Goal: Task Accomplishment & Management: Use online tool/utility

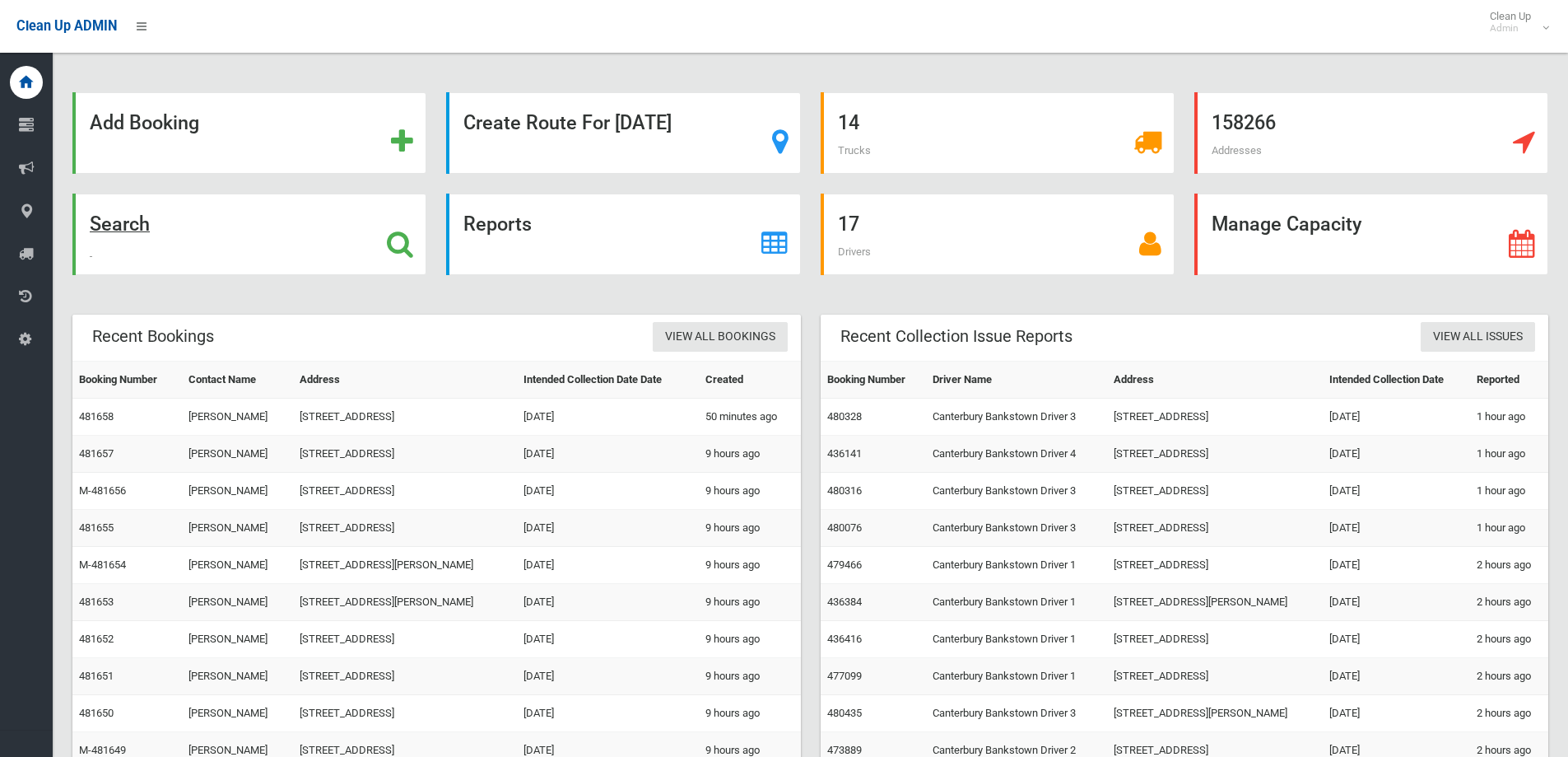
click at [209, 228] on div "Search" at bounding box center [249, 234] width 354 height 82
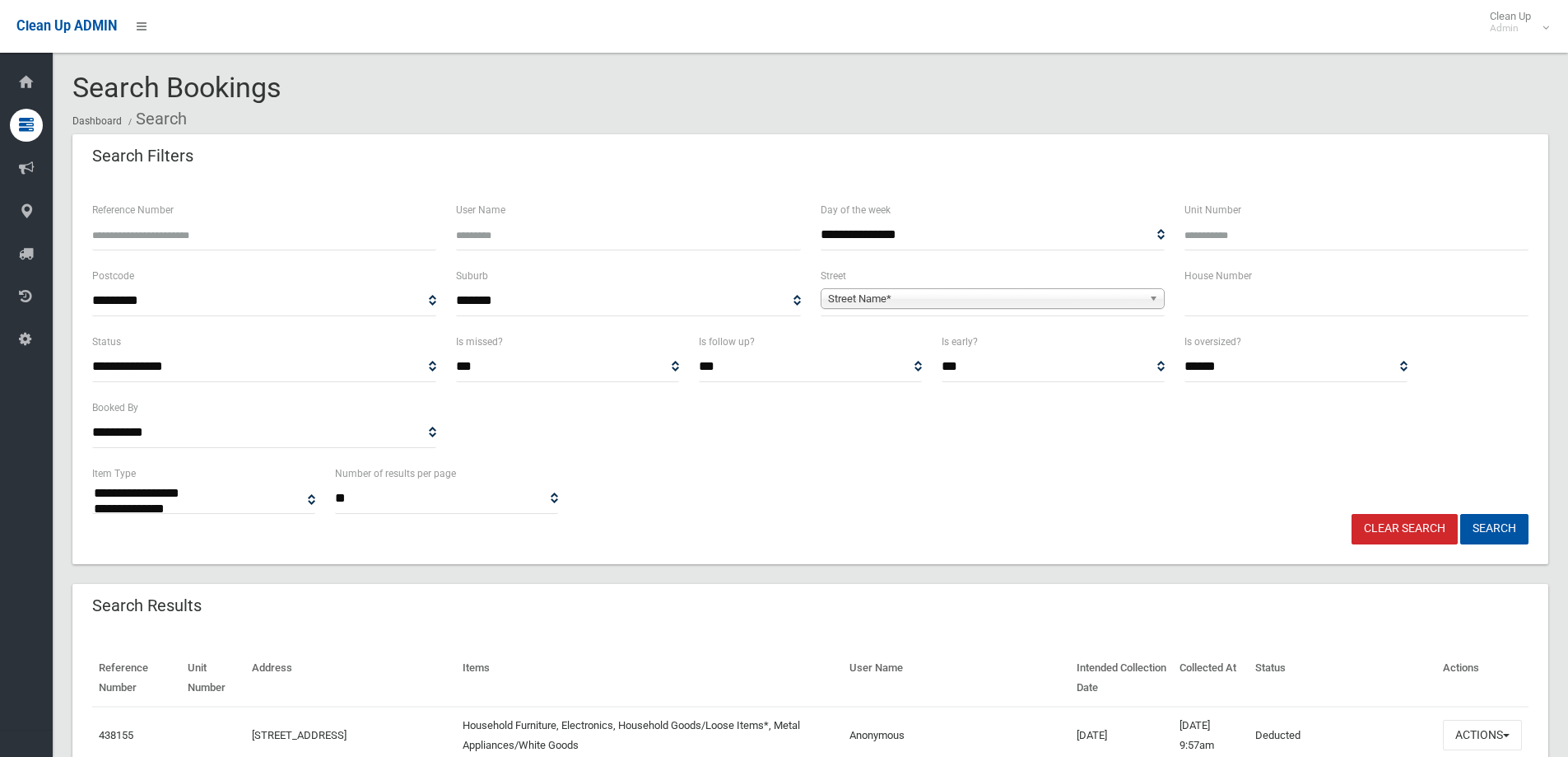
select select
click at [1252, 283] on div "House Number" at bounding box center [1356, 291] width 344 height 50
click at [1264, 304] on input "text" at bounding box center [1356, 301] width 344 height 31
type input "**"
click at [1103, 292] on span "Street Name*" at bounding box center [986, 299] width 314 height 19
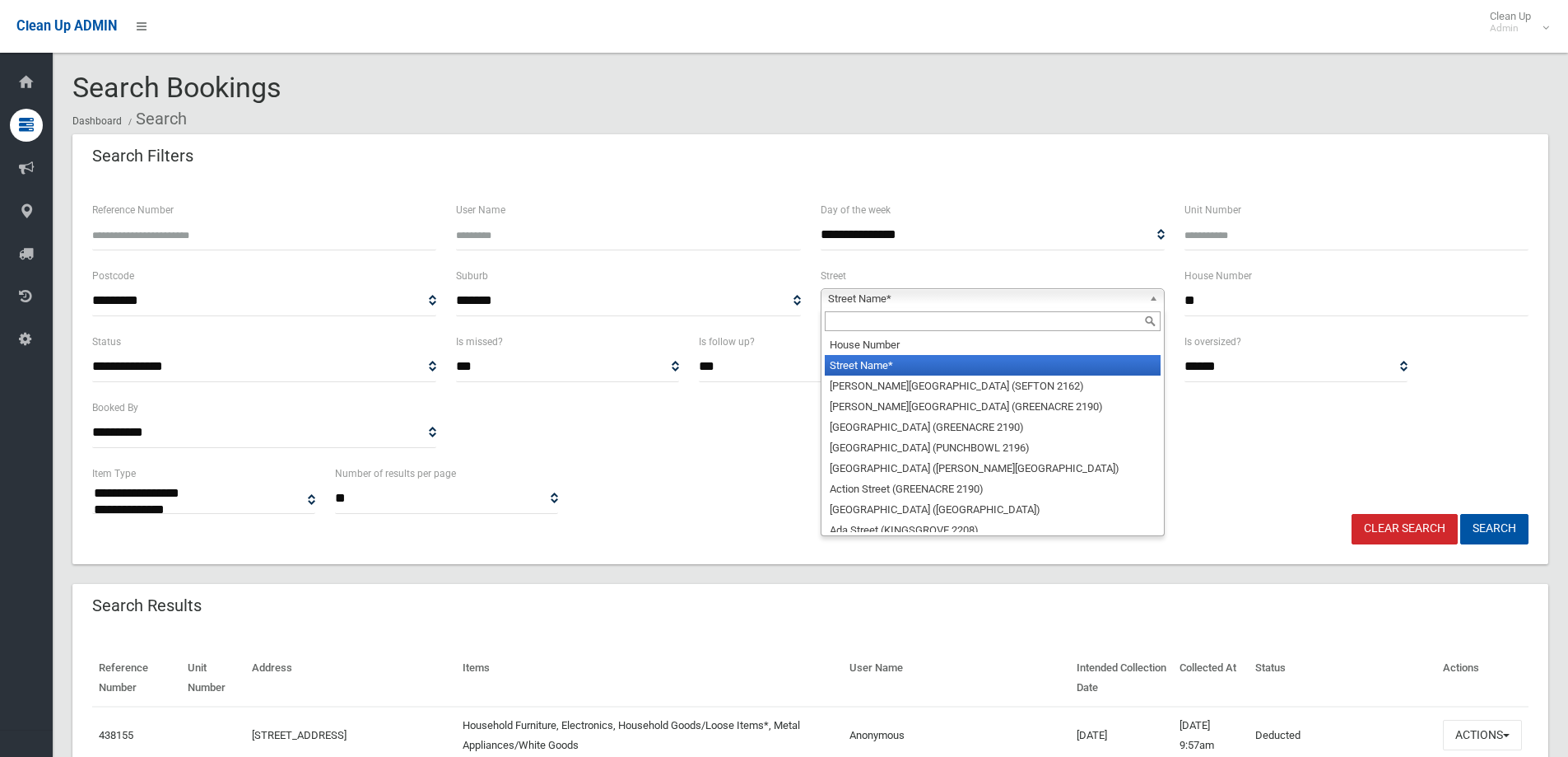
click at [1111, 323] on input "text" at bounding box center [992, 321] width 336 height 19
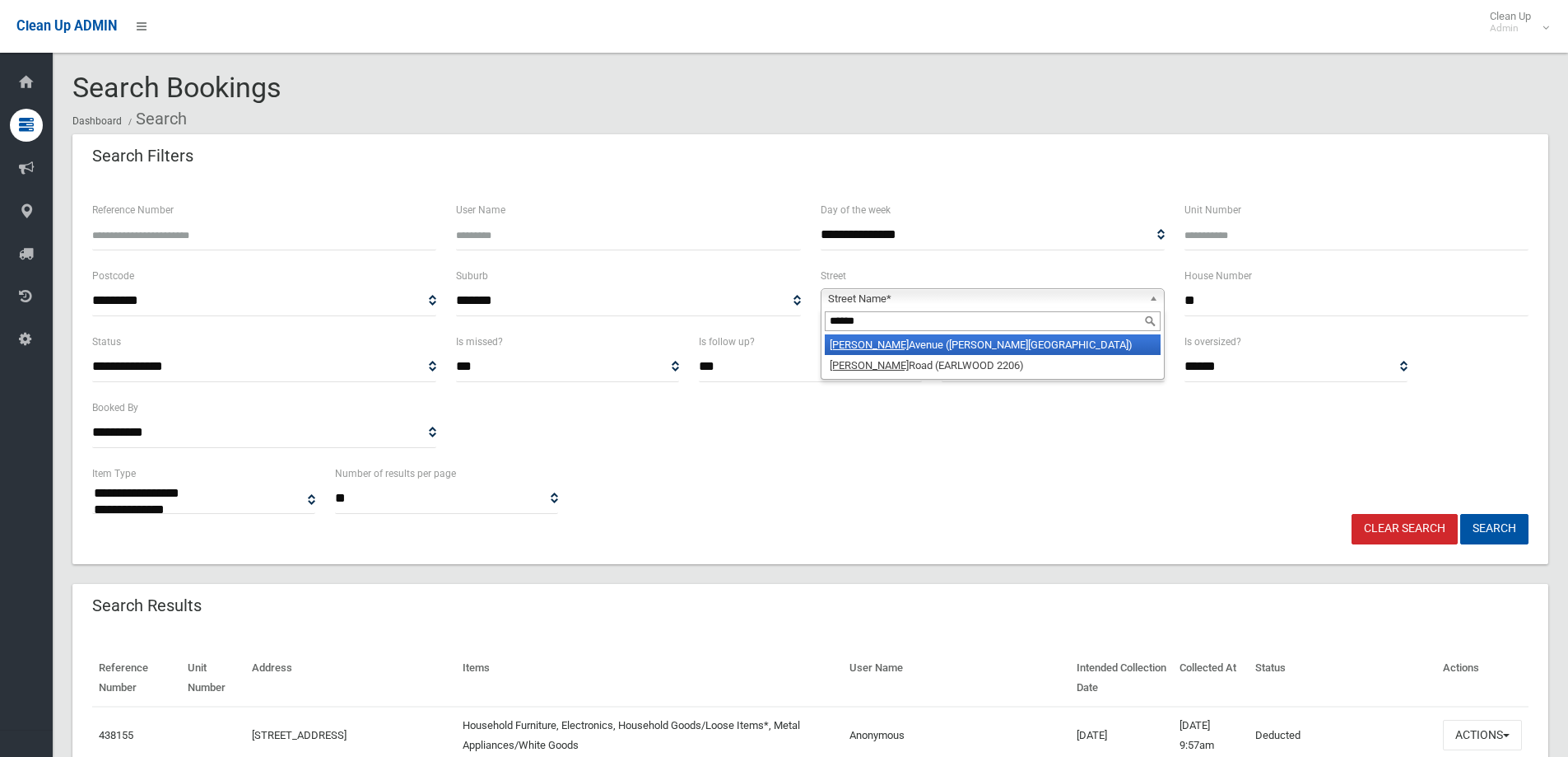
type input "******"
click at [1120, 348] on li "Nelson Avenue (BELMORE 2192)" at bounding box center [992, 344] width 336 height 20
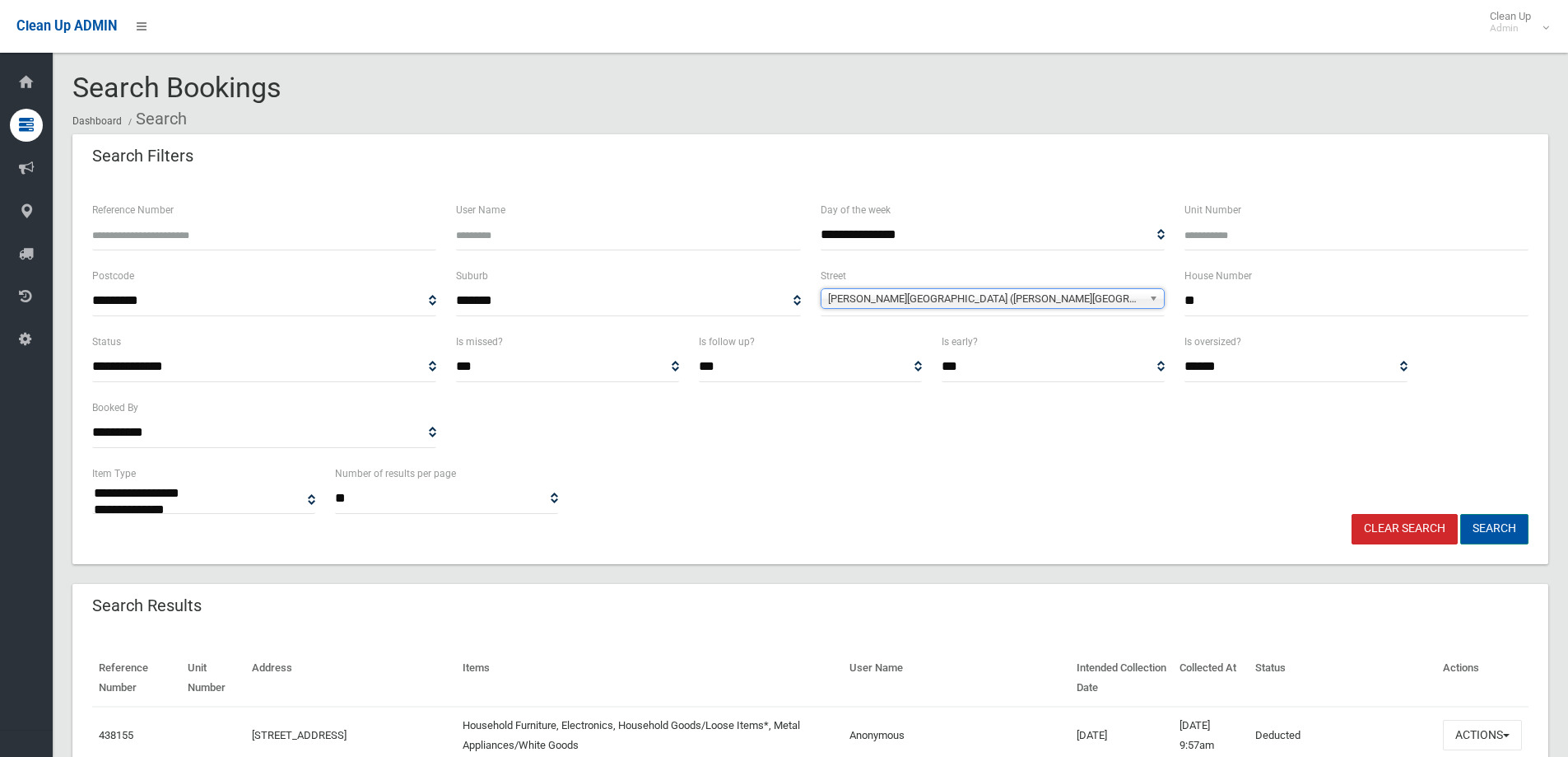
click at [1482, 534] on button "Search" at bounding box center [1494, 529] width 68 height 31
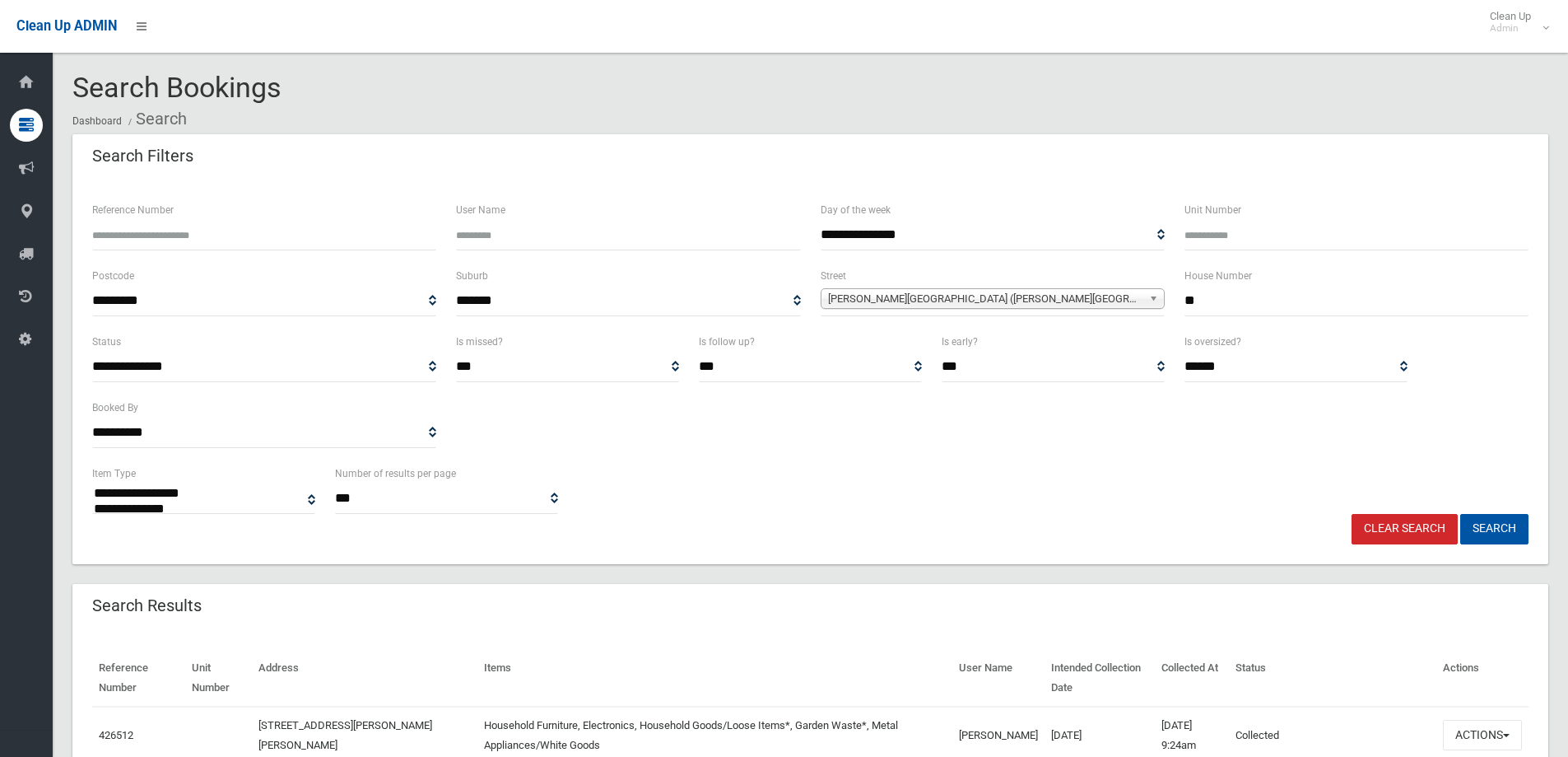
select select
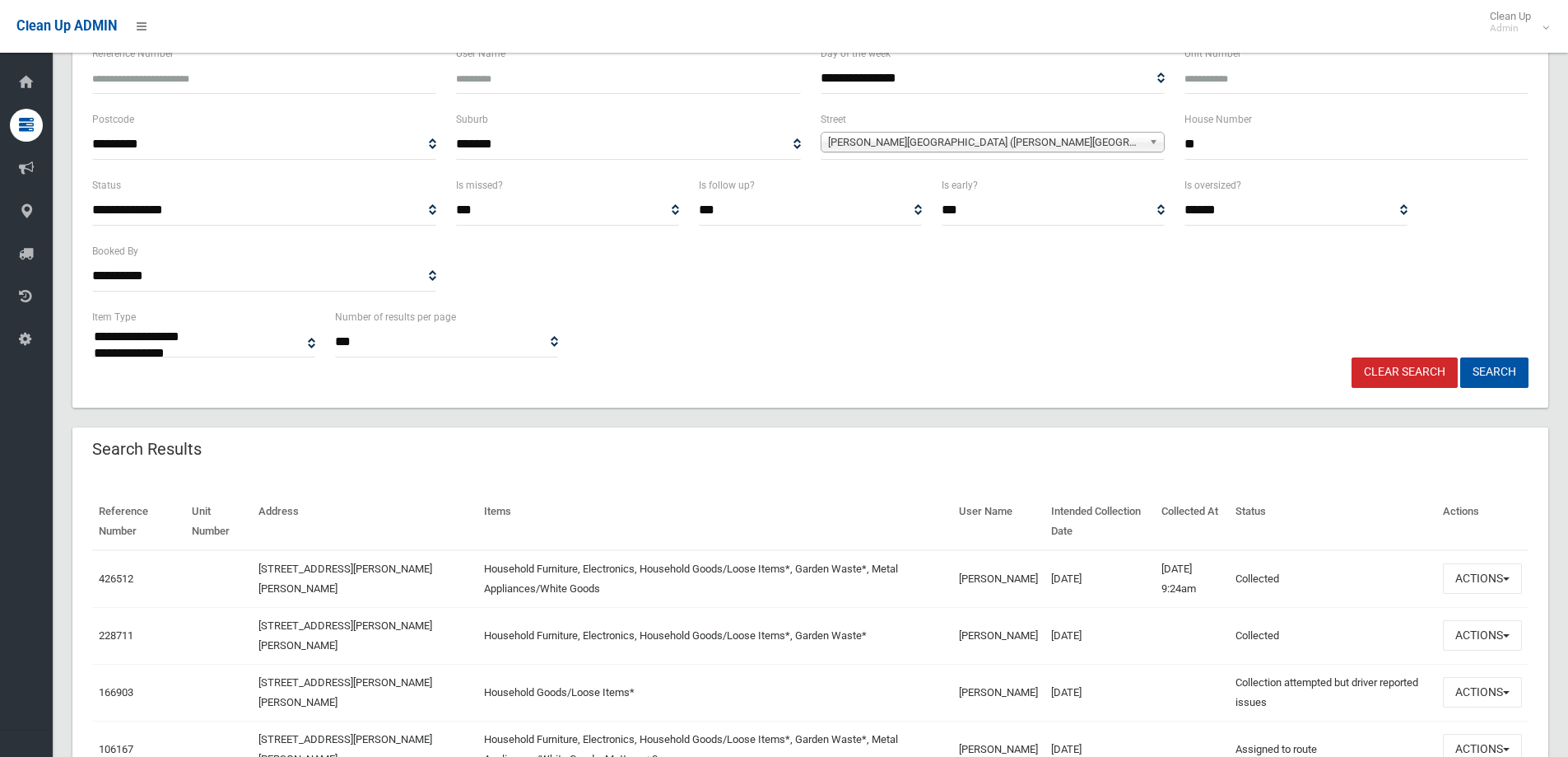
scroll to position [494, 0]
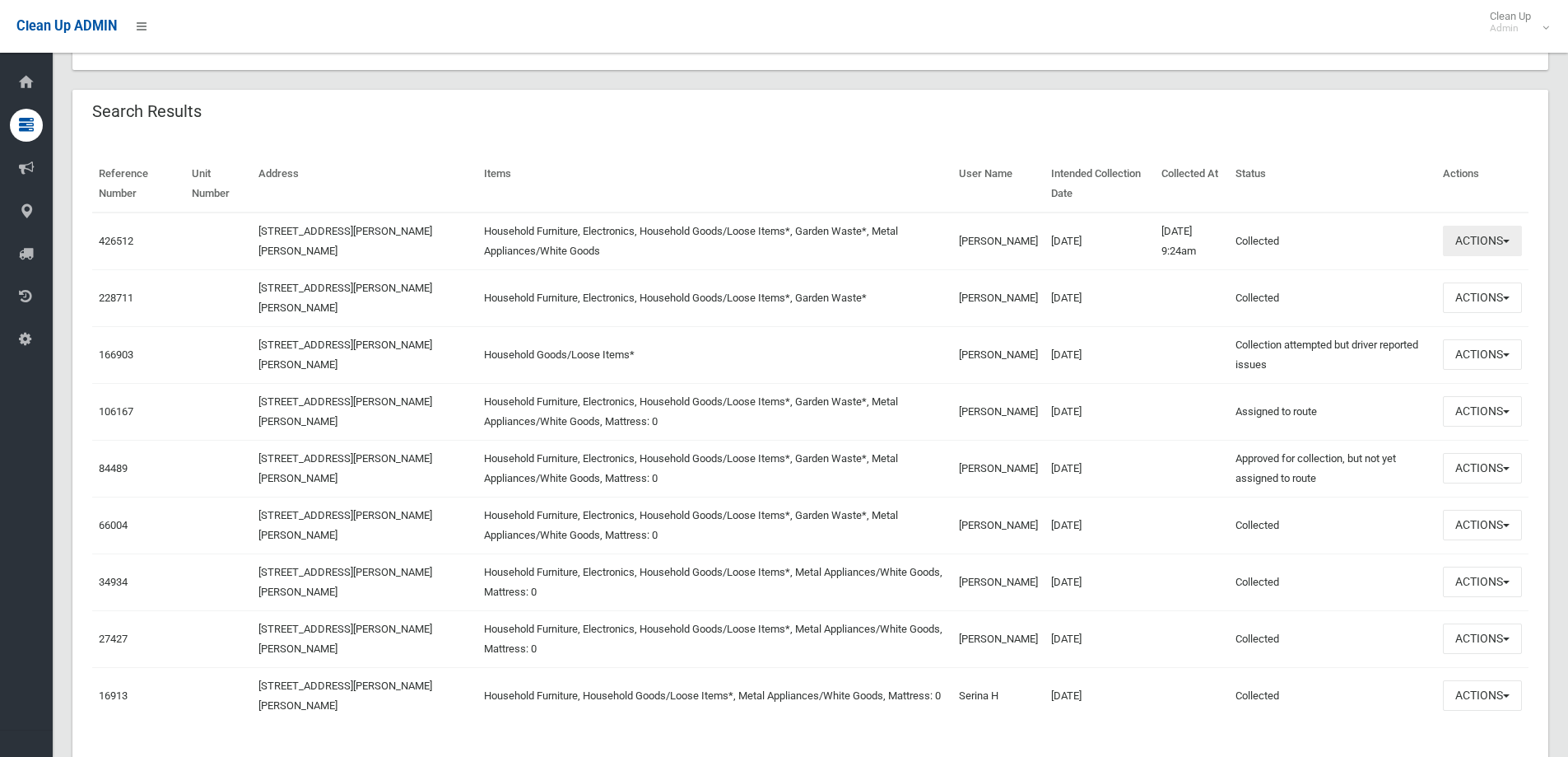
click at [1476, 252] on button "Actions" at bounding box center [1482, 241] width 79 height 31
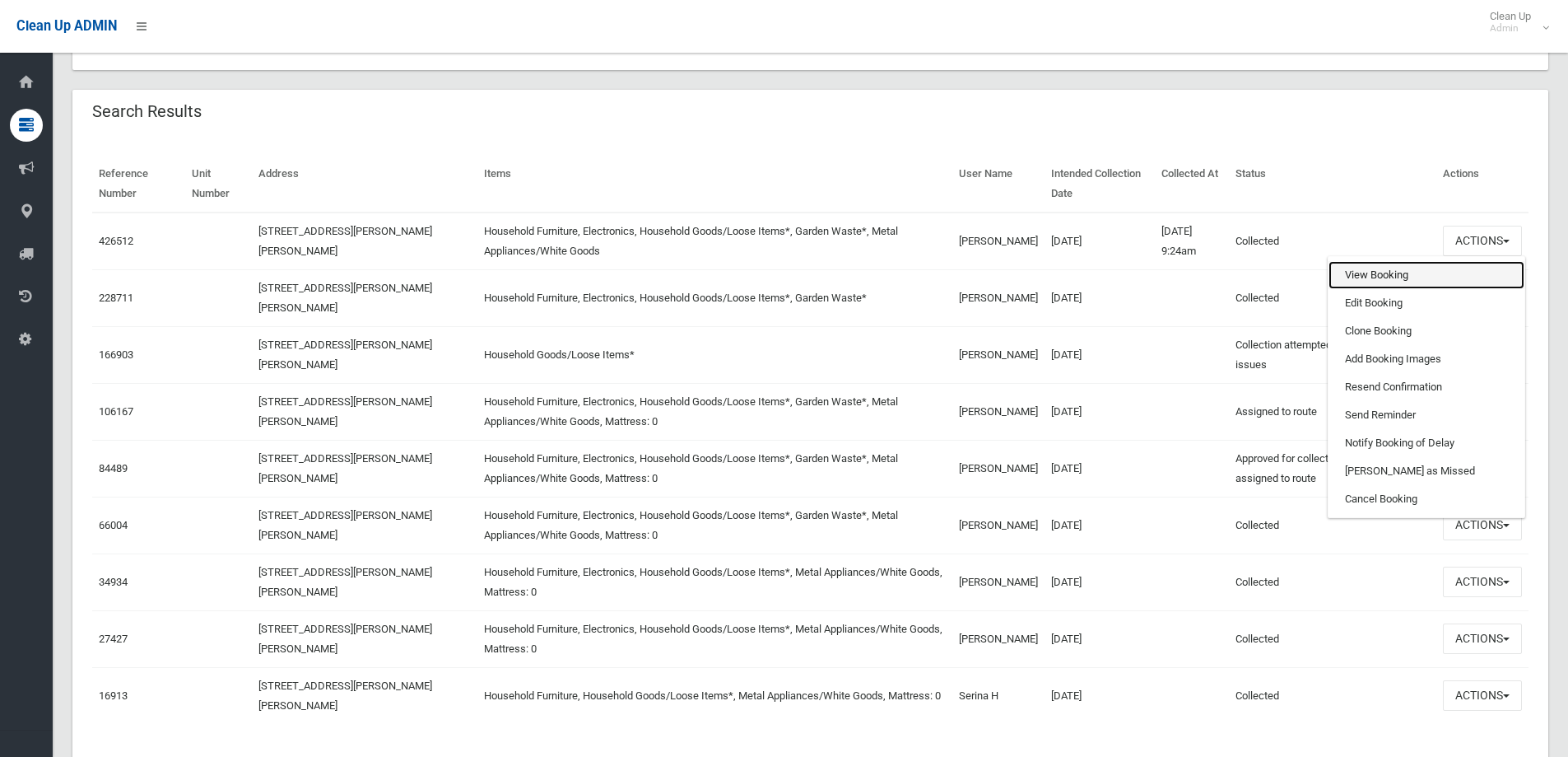
click at [1448, 276] on link "View Booking" at bounding box center [1426, 275] width 196 height 28
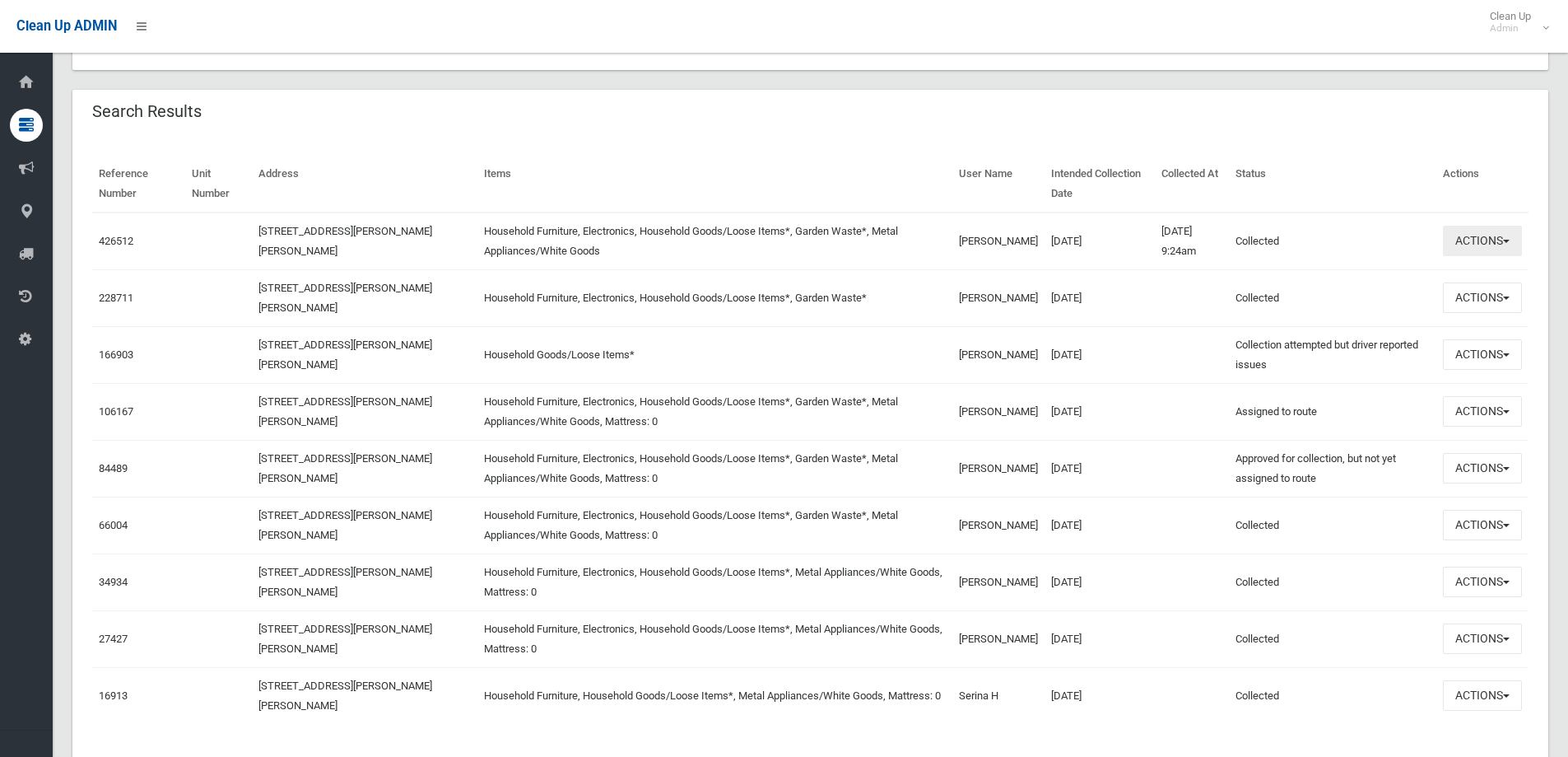
click at [1504, 239] on span "button" at bounding box center [1506, 240] width 7 height 3
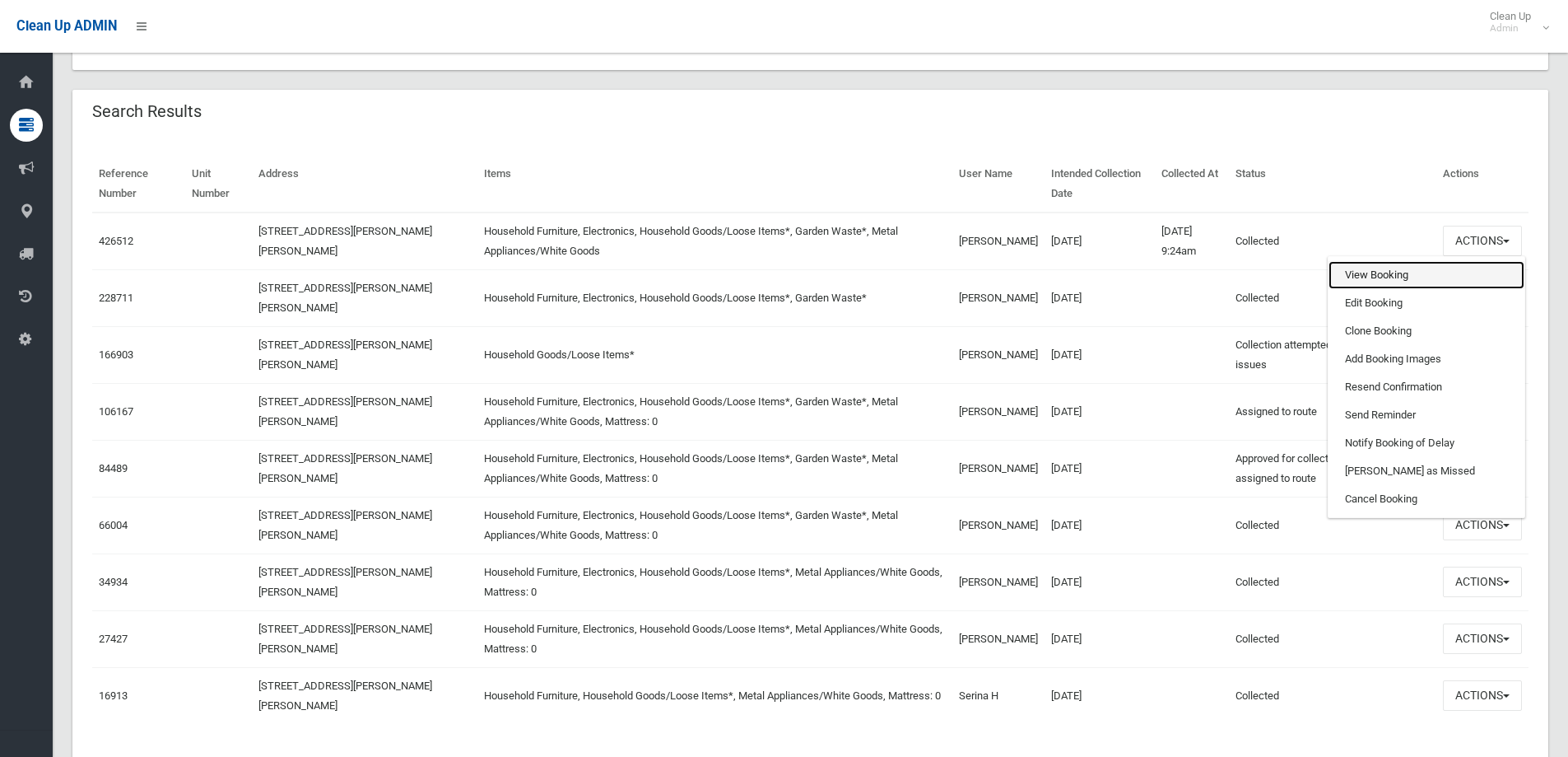
click at [1415, 280] on link "View Booking" at bounding box center [1426, 275] width 196 height 28
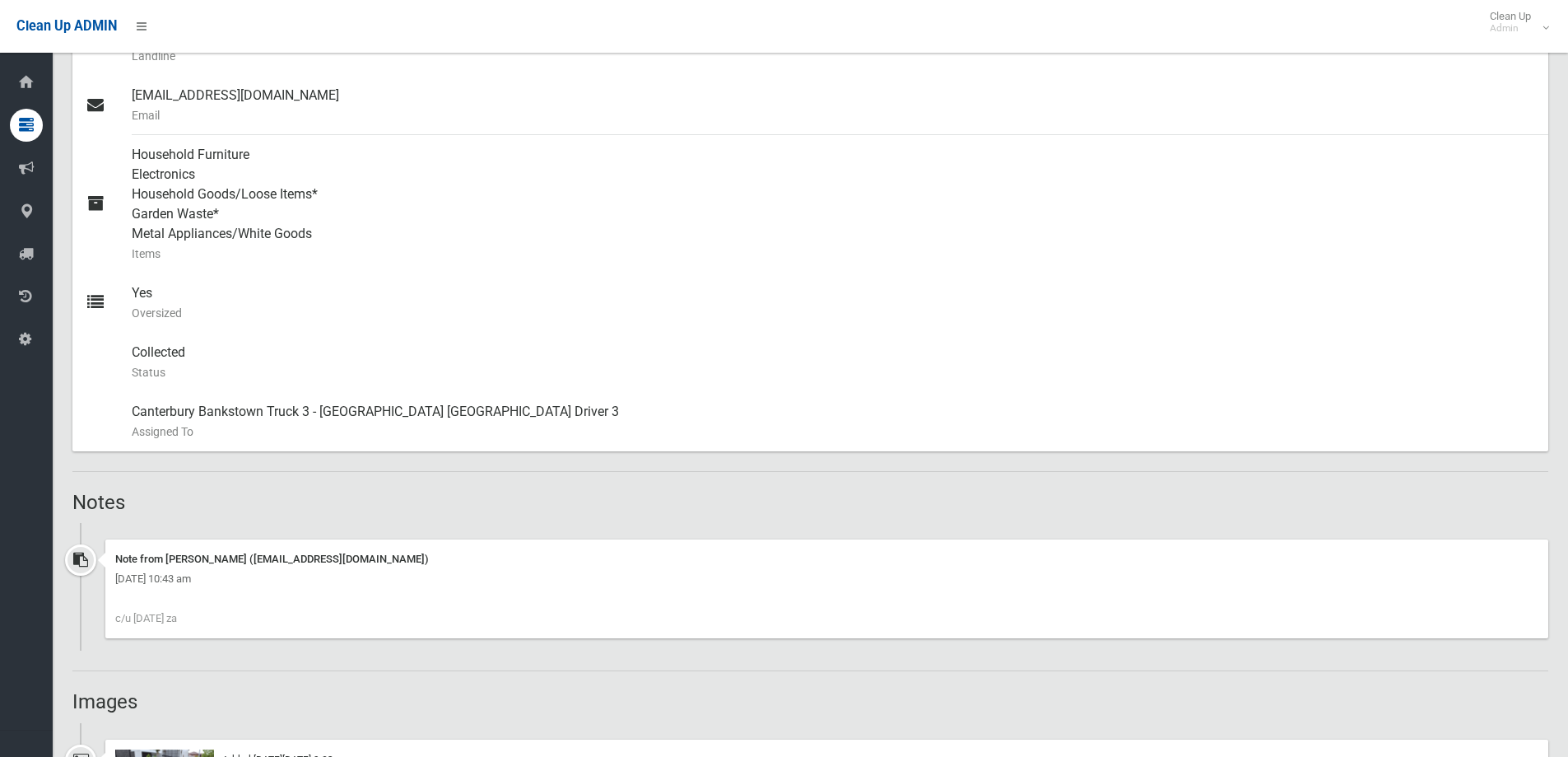
scroll to position [906, 0]
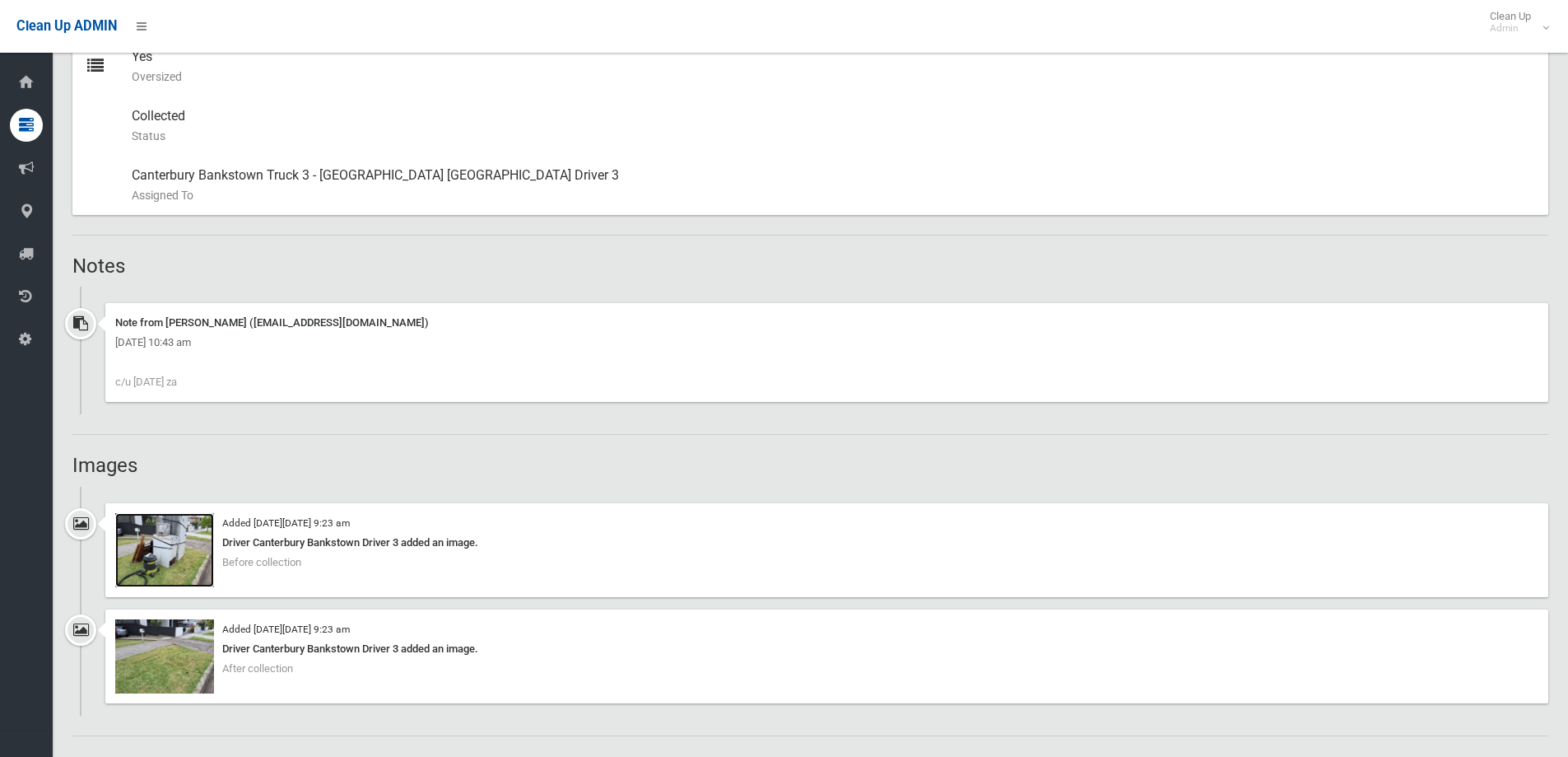
click at [172, 542] on img at bounding box center [165, 550] width 98 height 74
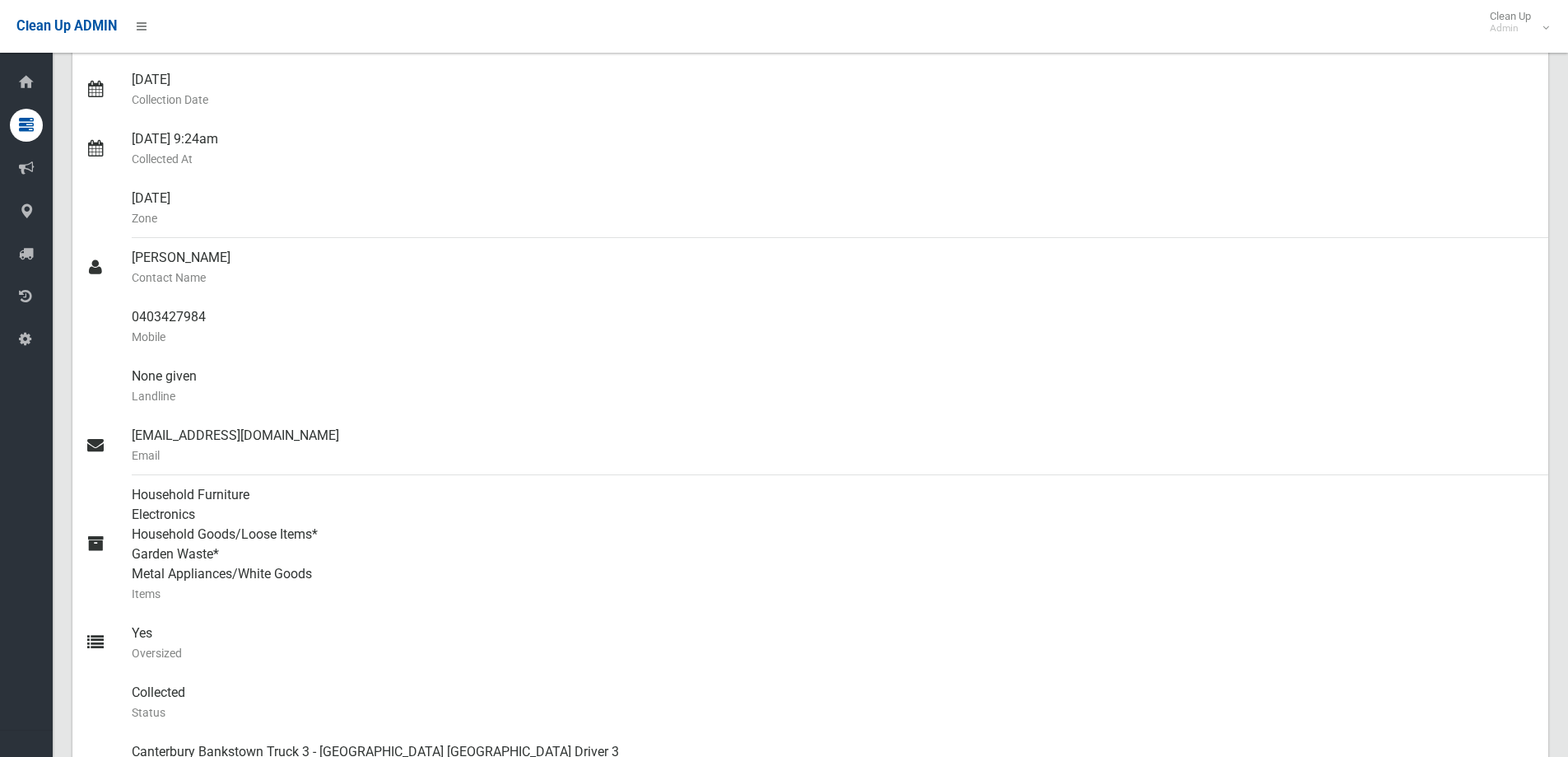
scroll to position [0, 0]
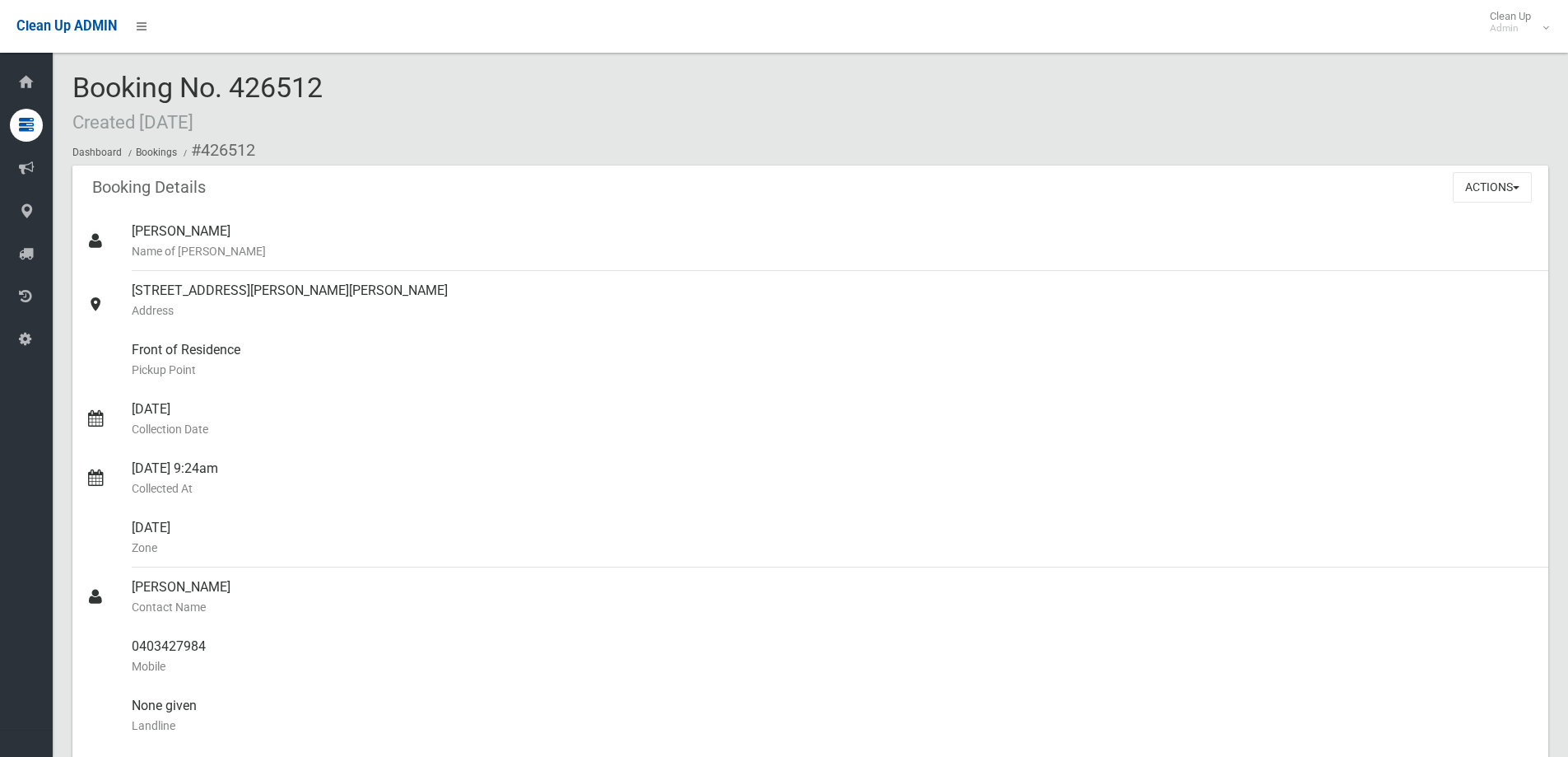
drag, startPoint x: 144, startPoint y: 122, endPoint x: 235, endPoint y: 122, distance: 91.0
click at [194, 122] on small "Created 29/11/2024" at bounding box center [132, 122] width 121 height 21
click at [230, 198] on div "Booking Details Actions View Booking Edit Booking Clone Booking Add Booking Ima…" at bounding box center [810, 189] width 1476 height 46
drag, startPoint x: 153, startPoint y: 116, endPoint x: 239, endPoint y: 118, distance: 86.0
click at [239, 118] on div "Booking No. 426512 Created 29/11/2024 Dashboard Bookings #426512" at bounding box center [810, 119] width 1476 height 93
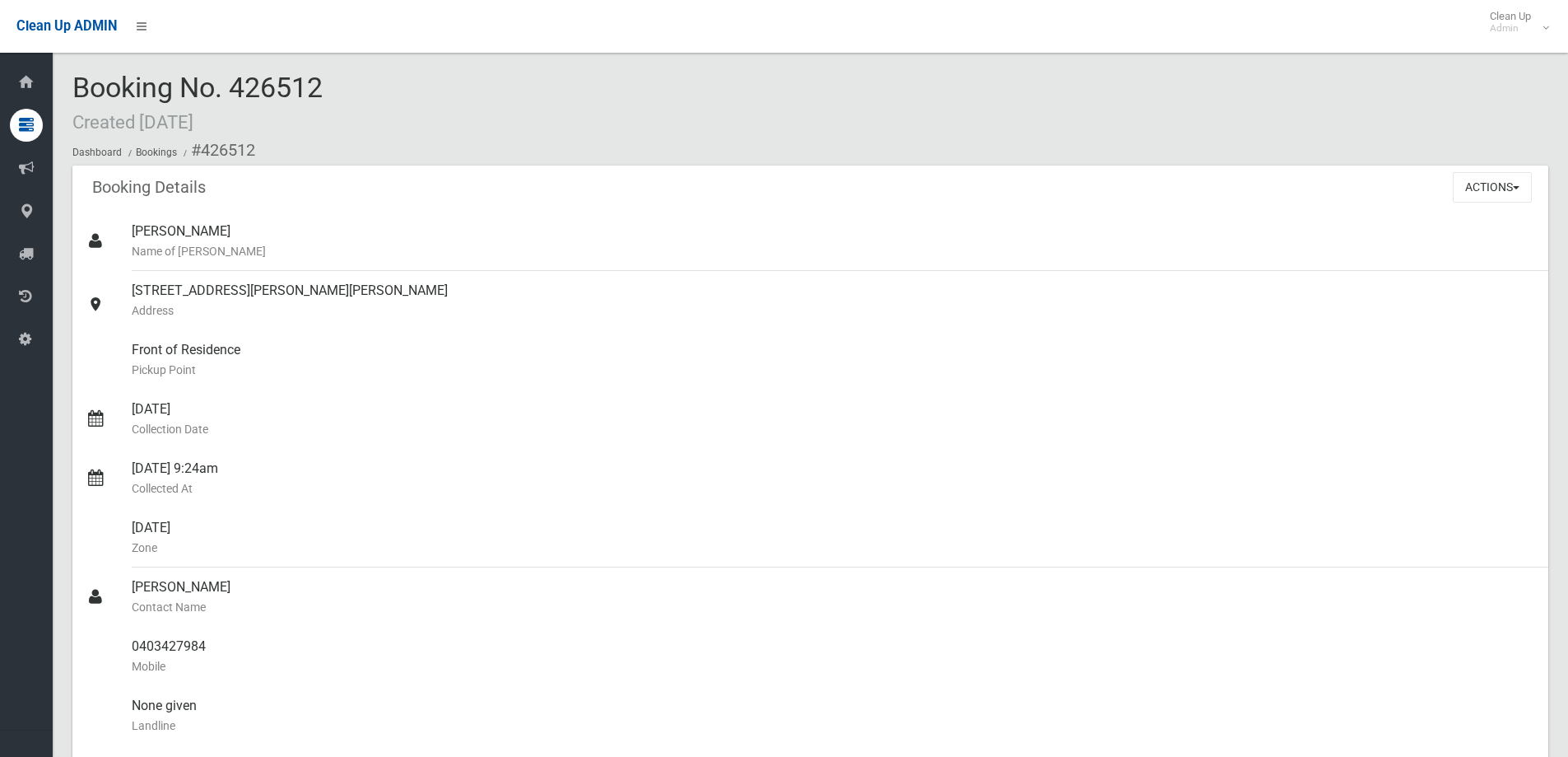
click at [262, 192] on div "Booking Details Actions View Booking Edit Booking Clone Booking Add Booking Ima…" at bounding box center [810, 189] width 1476 height 46
drag, startPoint x: 136, startPoint y: 122, endPoint x: 262, endPoint y: 116, distance: 126.1
click at [262, 116] on div "Booking No. 426512 Created 29/11/2024 Dashboard Bookings #426512" at bounding box center [810, 119] width 1476 height 93
click at [217, 189] on header "Booking Details" at bounding box center [149, 187] width 153 height 32
drag, startPoint x: 141, startPoint y: 125, endPoint x: 247, endPoint y: 130, distance: 106.1
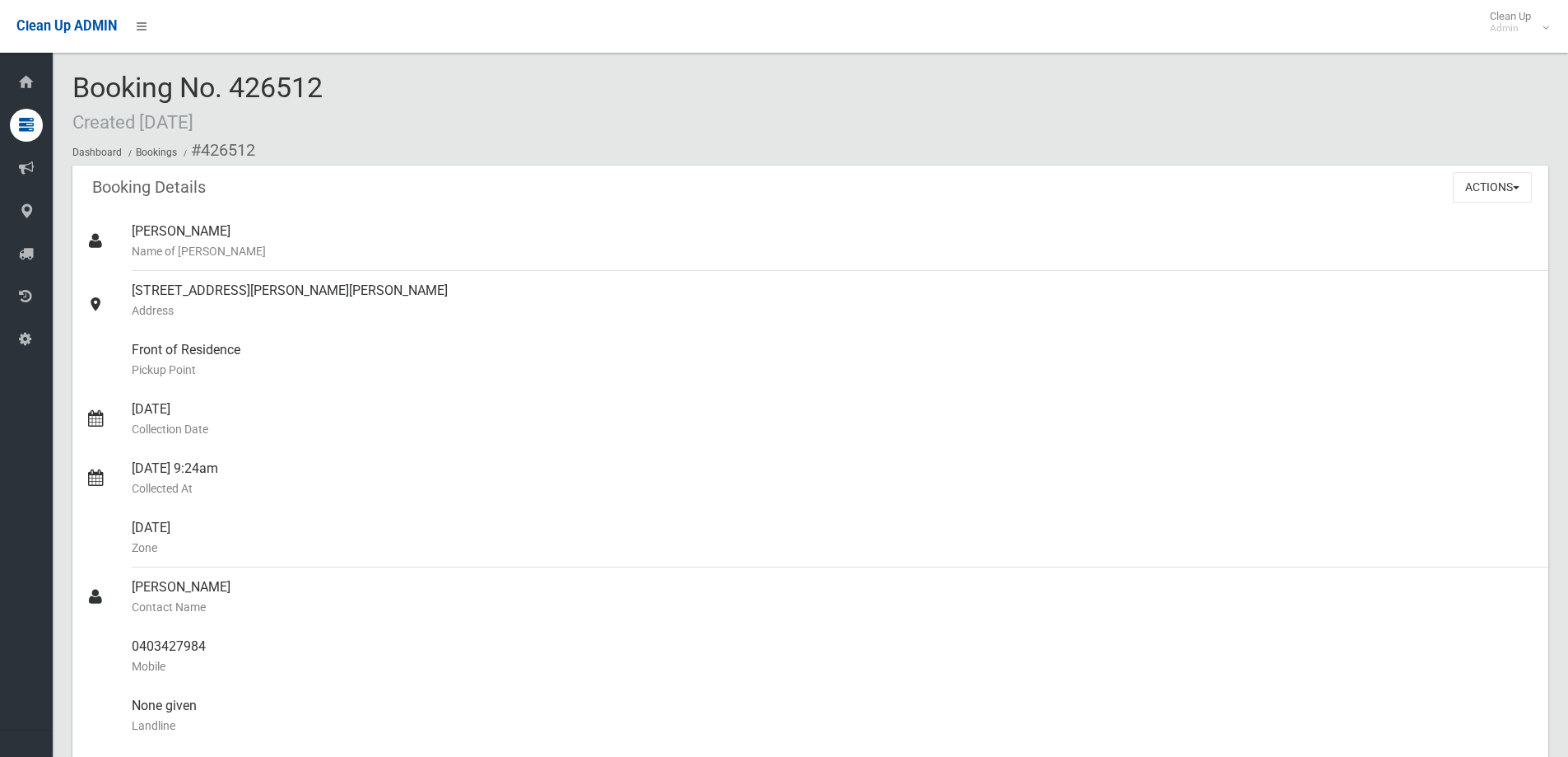
click at [247, 130] on div "Booking No. 426512 Created 29/11/2024 Dashboard Bookings #426512" at bounding box center [810, 119] width 1476 height 93
click at [233, 192] on div "Booking Details Actions View Booking Edit Booking Clone Booking Add Booking Ima…" at bounding box center [810, 189] width 1476 height 46
drag, startPoint x: 166, startPoint y: 130, endPoint x: 183, endPoint y: 130, distance: 17.0
click at [183, 130] on small "Created 29/11/2024" at bounding box center [132, 122] width 121 height 21
click at [228, 185] on div "Booking Details Actions View Booking Edit Booking Clone Booking Add Booking Ima…" at bounding box center [810, 189] width 1476 height 46
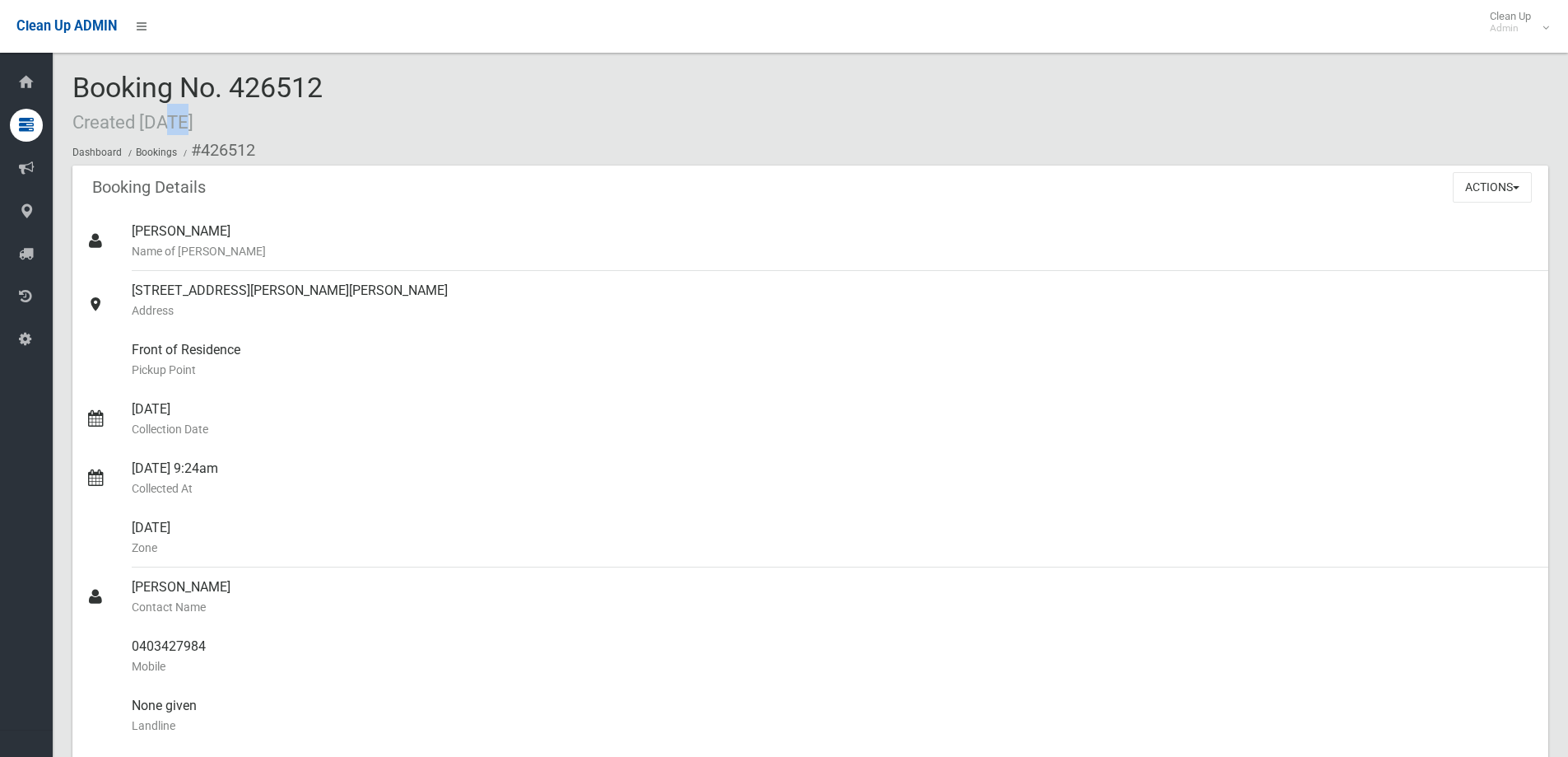
drag, startPoint x: 172, startPoint y: 118, endPoint x: 188, endPoint y: 120, distance: 16.1
click at [188, 120] on small "Created 29/11/2024" at bounding box center [132, 122] width 121 height 21
click at [217, 190] on header "Booking Details" at bounding box center [149, 187] width 153 height 32
drag, startPoint x: 140, startPoint y: 129, endPoint x: 233, endPoint y: 118, distance: 93.6
click at [194, 118] on small "Created 29/11/2024" at bounding box center [132, 122] width 121 height 21
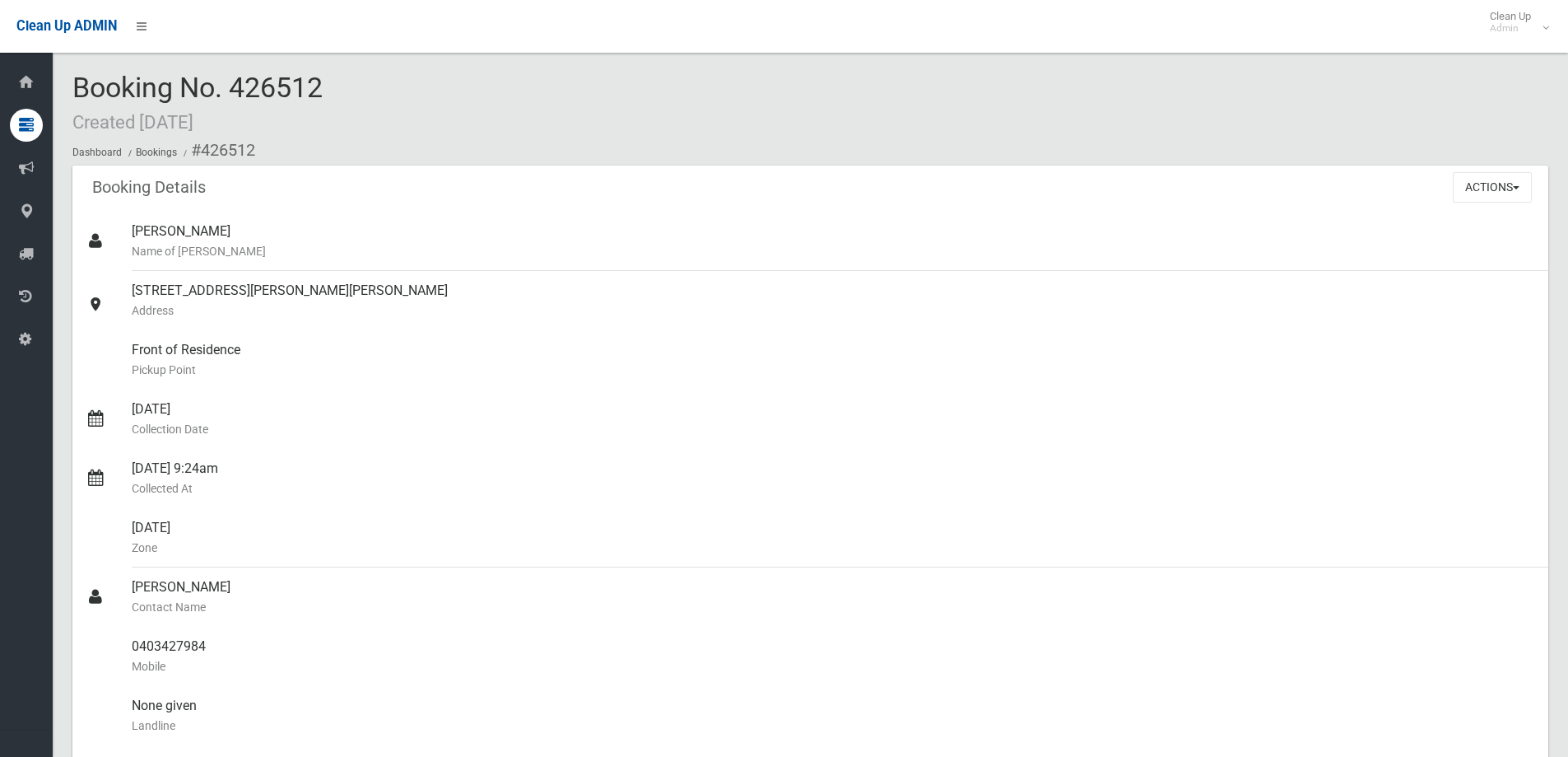
click at [233, 192] on div "Booking Details Actions View Booking Edit Booking Clone Booking Add Booking Ima…" at bounding box center [810, 189] width 1476 height 46
click at [1508, 178] on button "Actions" at bounding box center [1493, 187] width 79 height 31
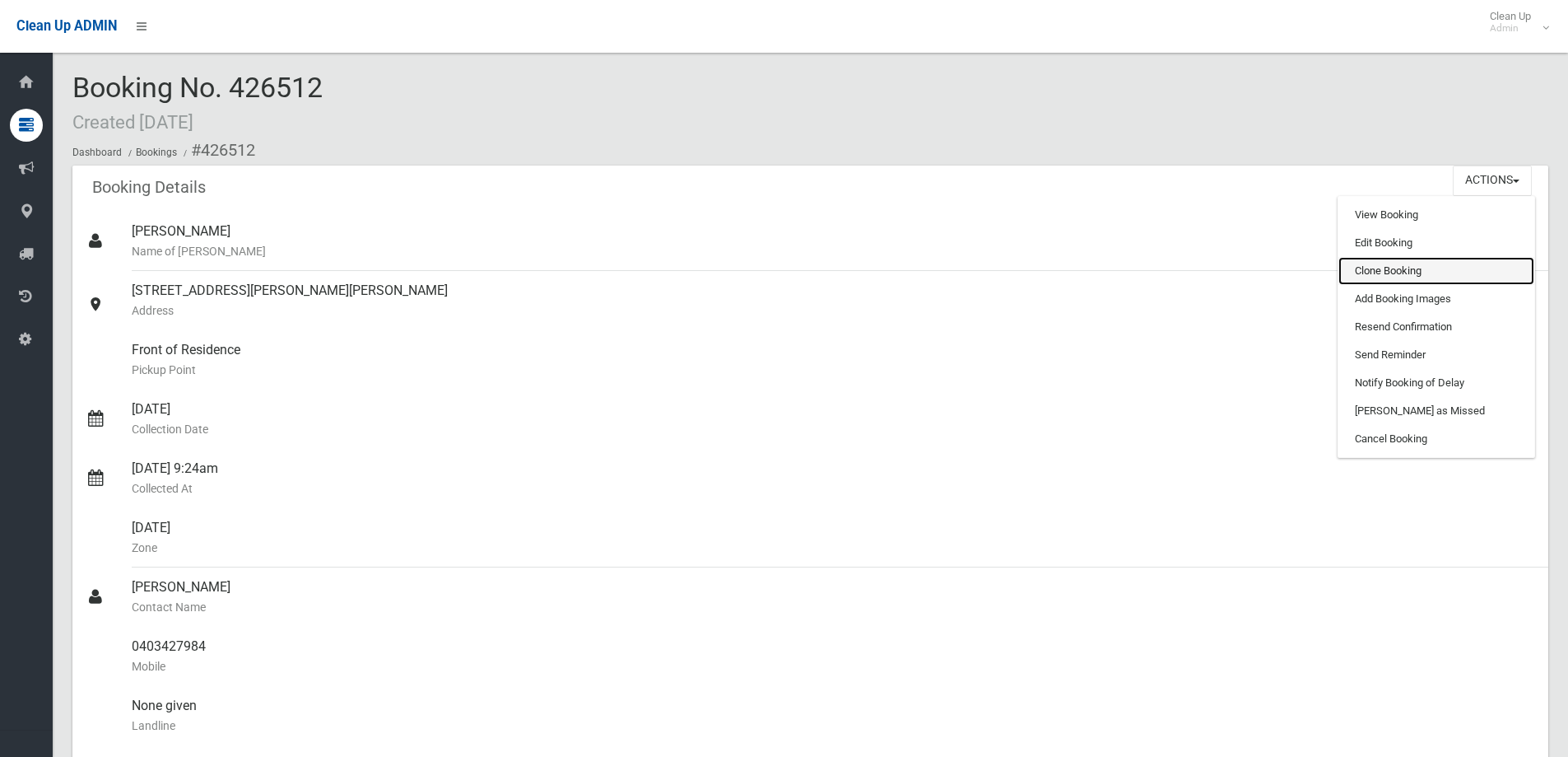
click at [1413, 279] on link "Clone Booking" at bounding box center [1436, 270] width 196 height 28
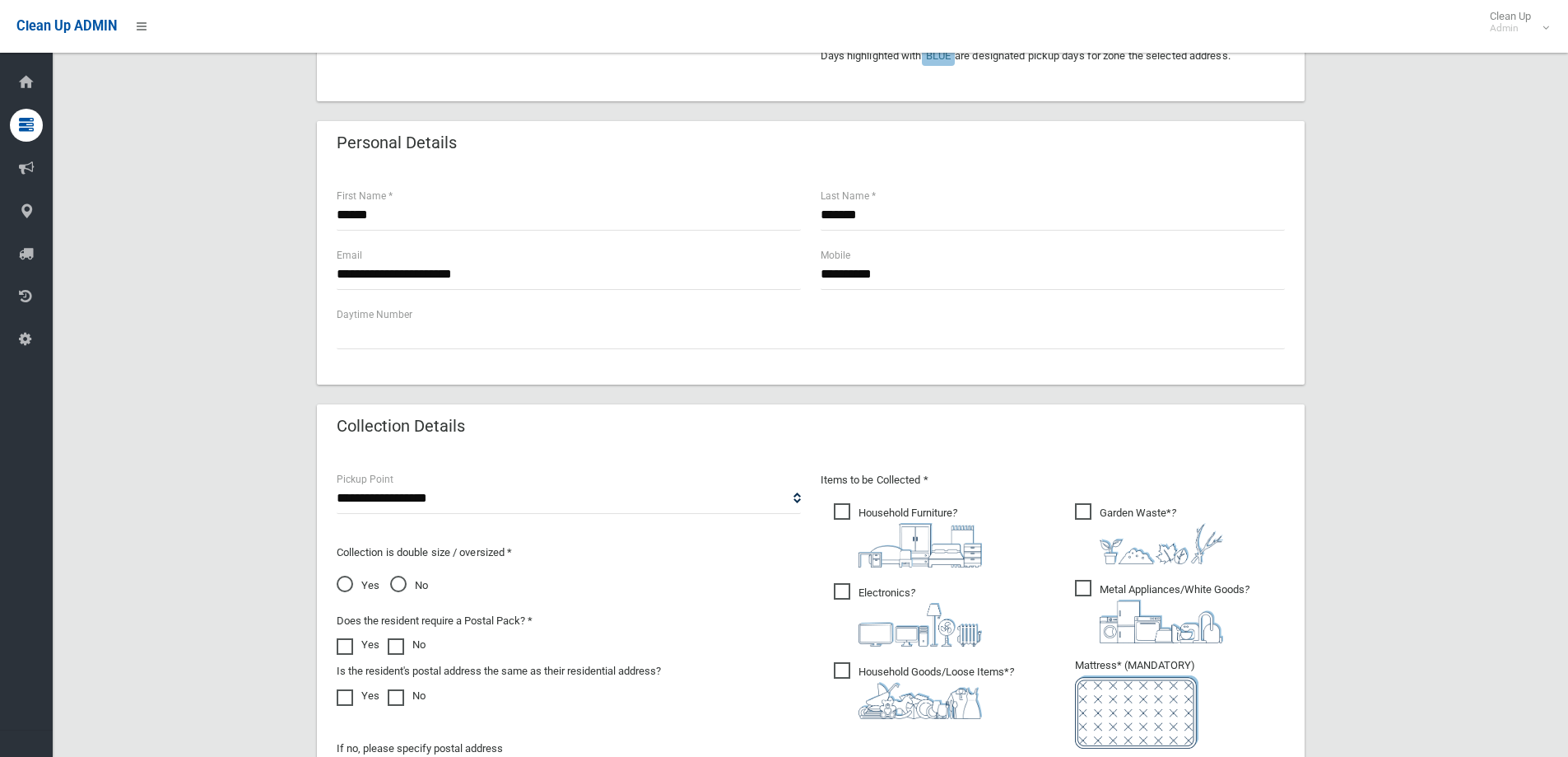
scroll to position [577, 0]
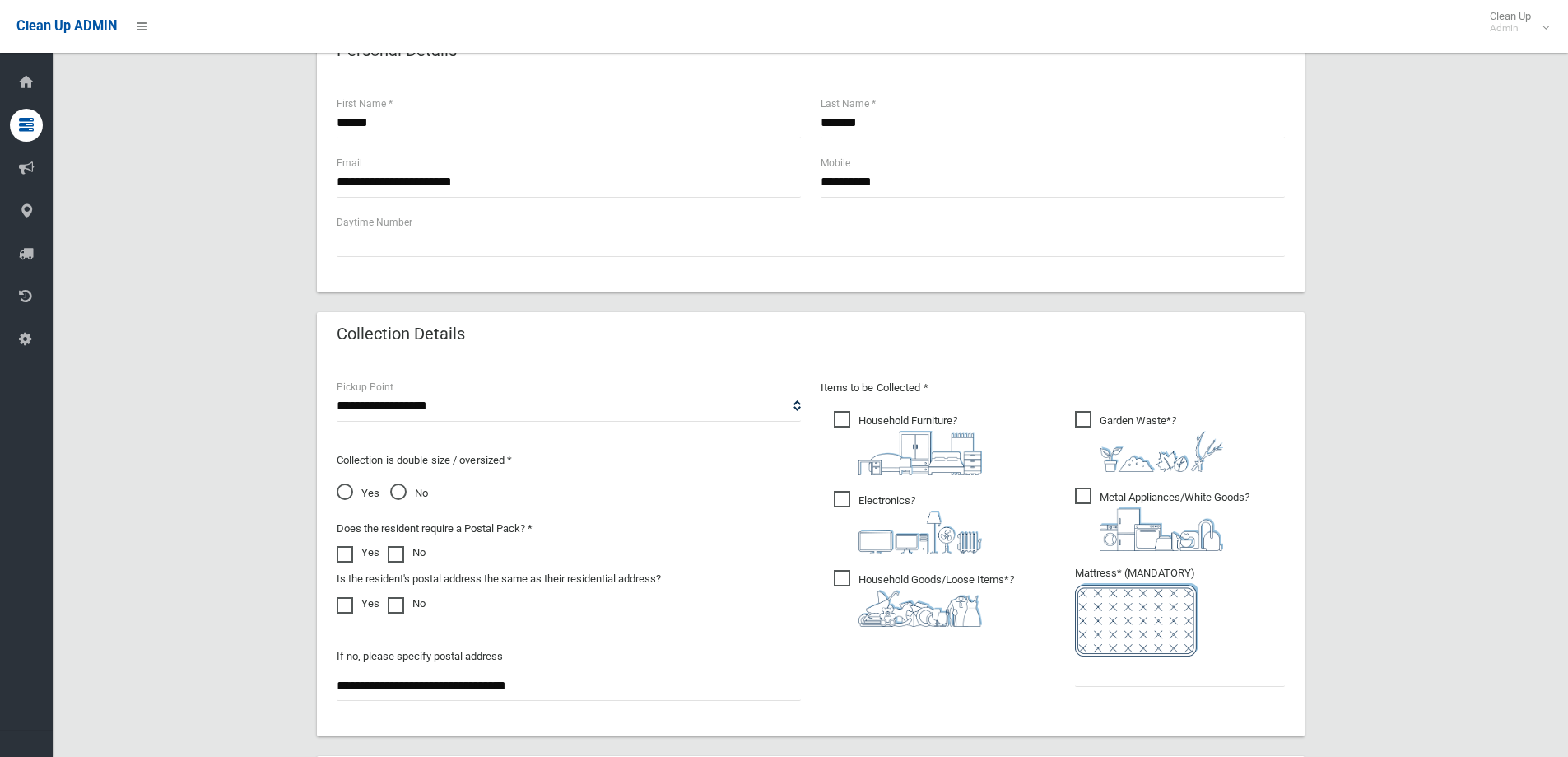
click at [407, 498] on span "No" at bounding box center [409, 493] width 38 height 19
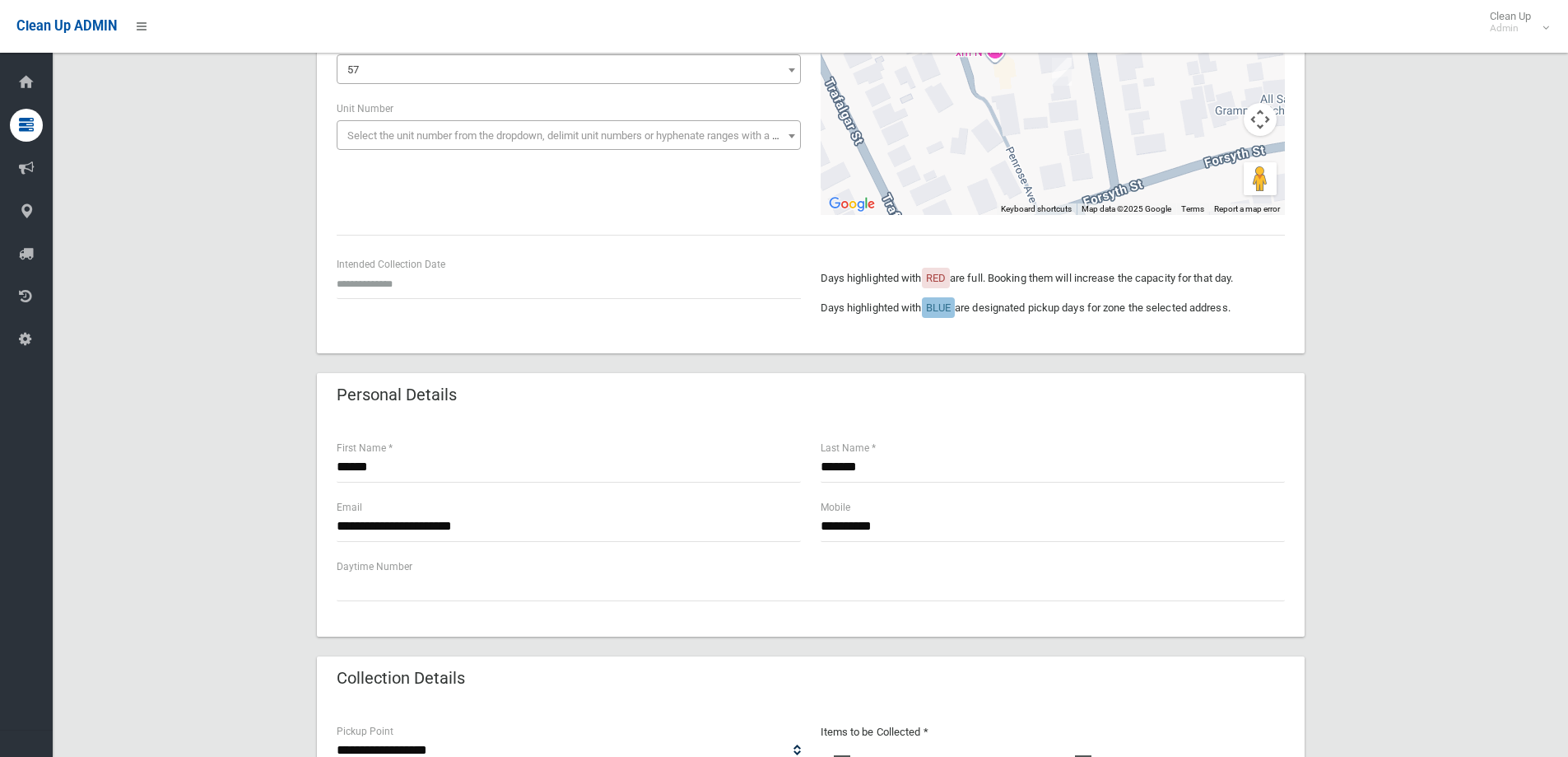
scroll to position [82, 0]
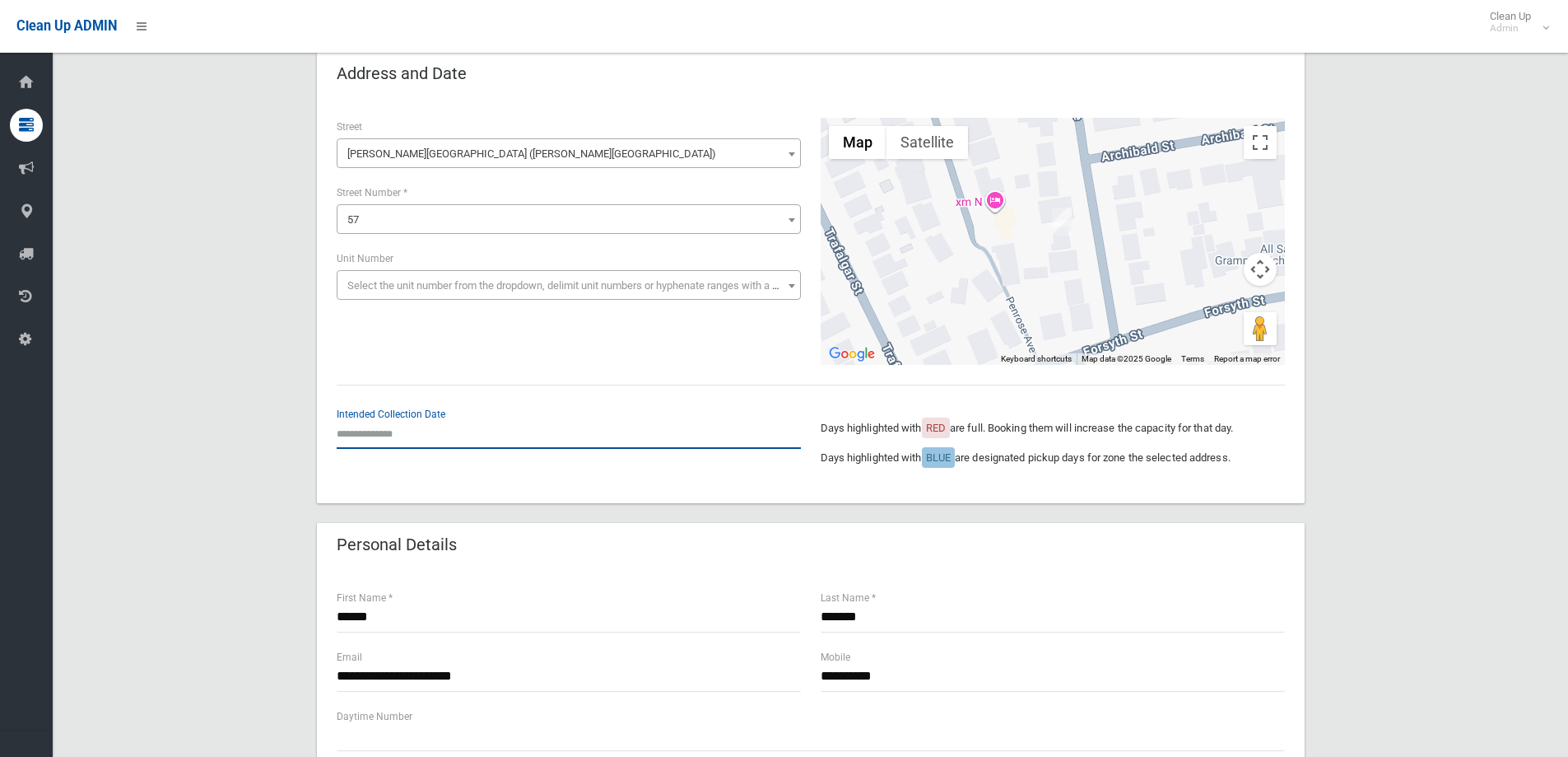
click at [526, 423] on input "text" at bounding box center [568, 434] width 464 height 31
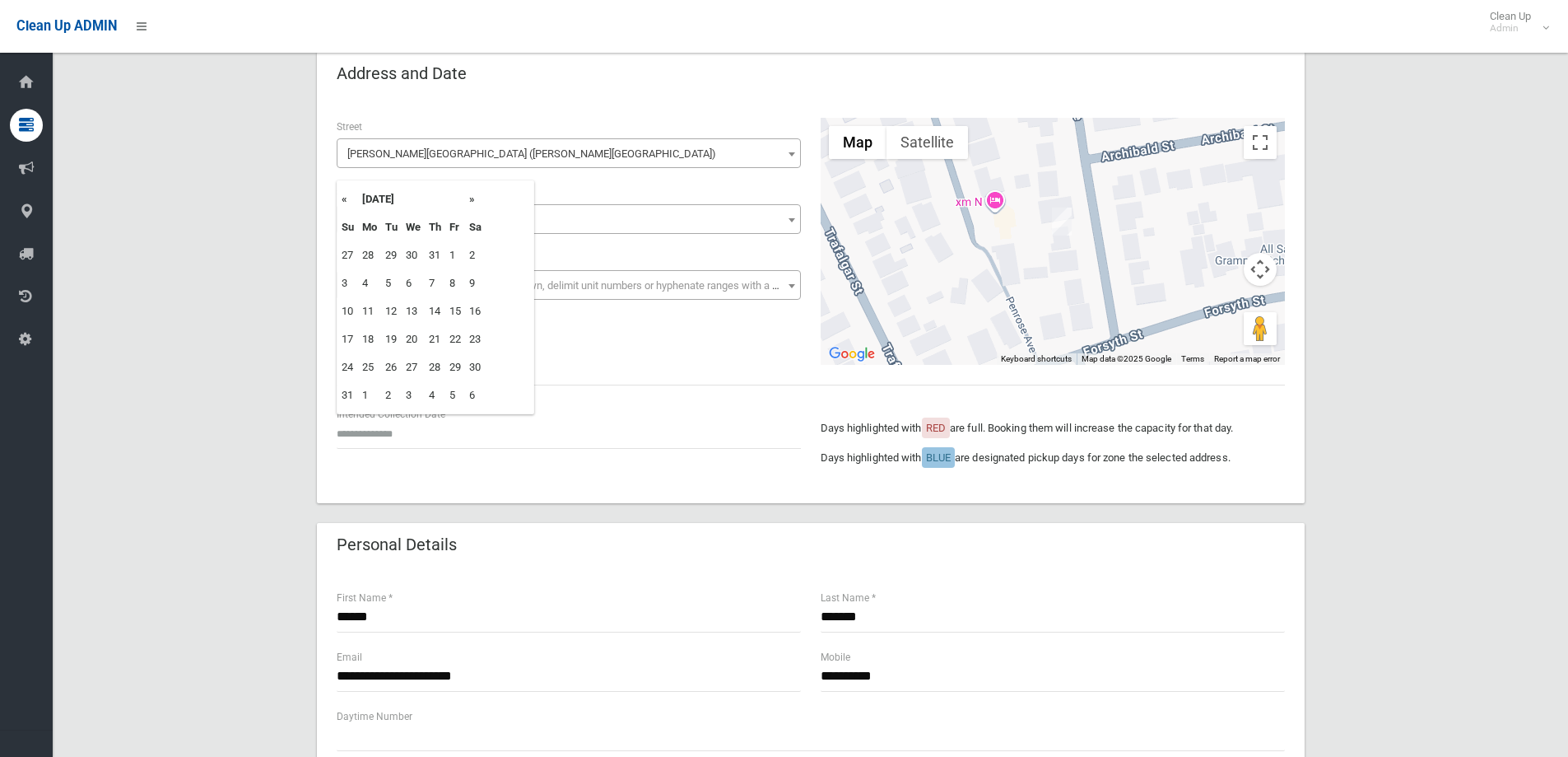
click at [476, 206] on th "»" at bounding box center [474, 199] width 20 height 28
click at [418, 279] on td "10" at bounding box center [414, 283] width 23 height 28
type input "**********"
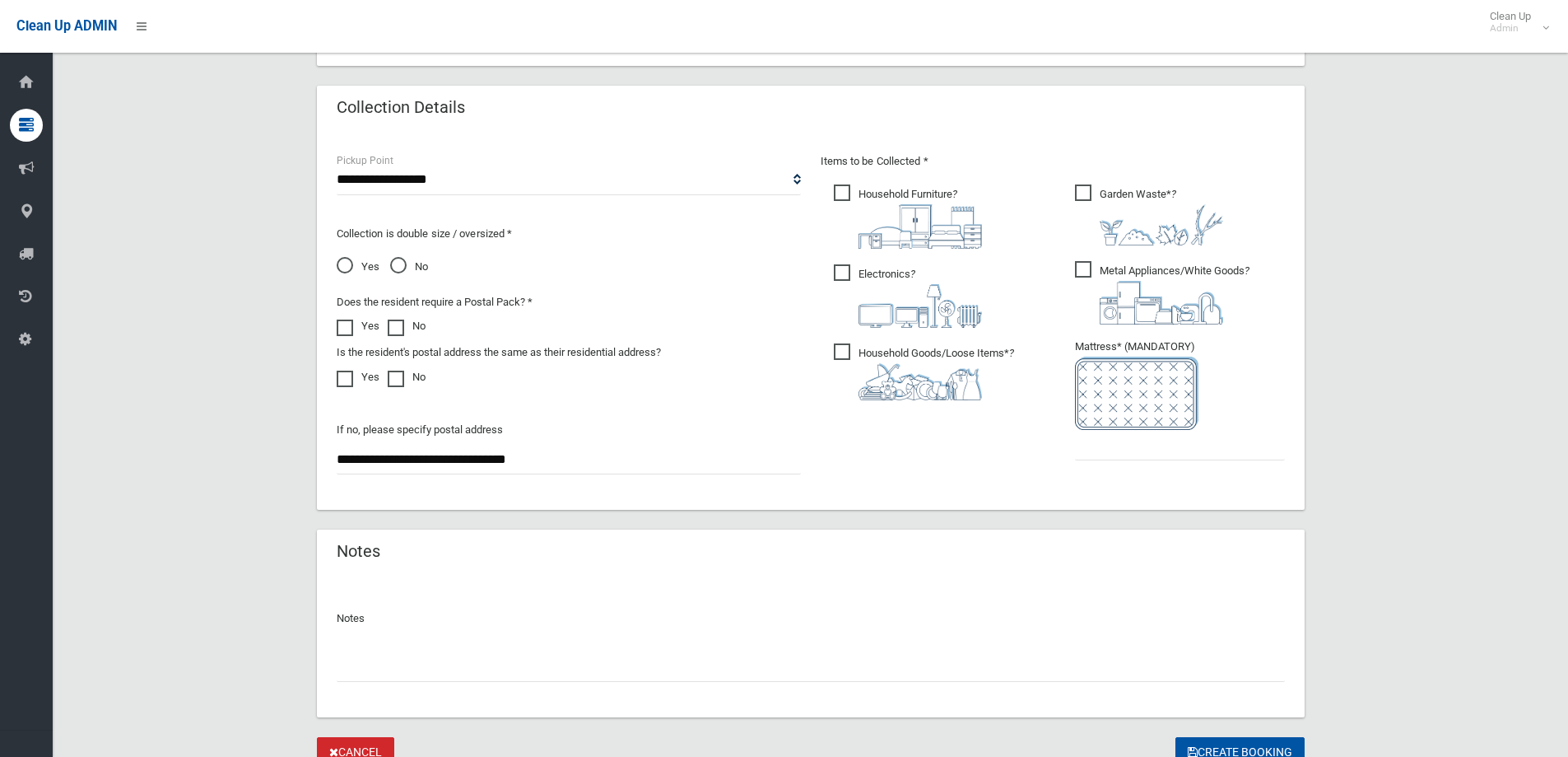
scroll to position [708, 0]
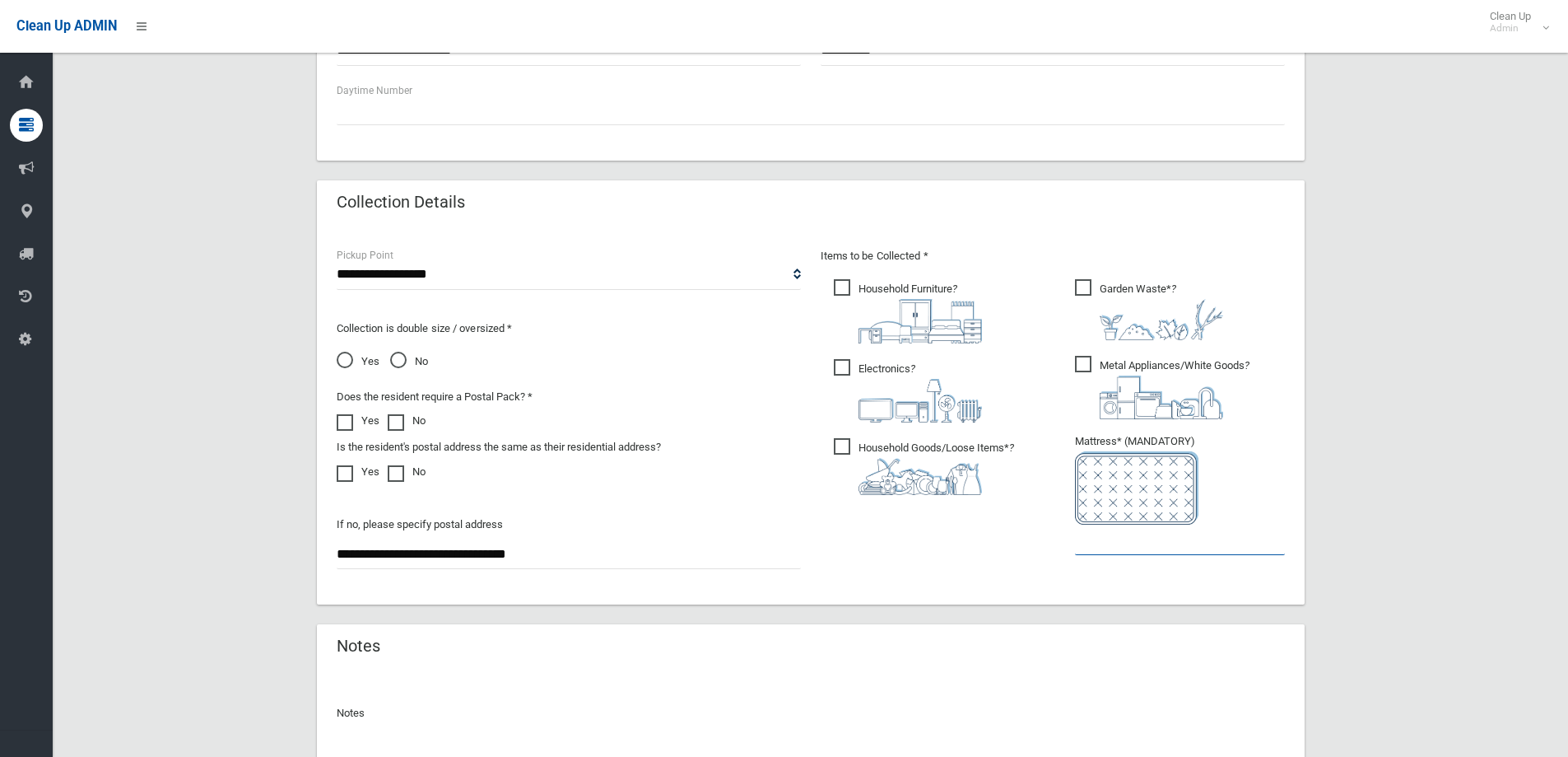
click at [1175, 539] on input "text" at bounding box center [1180, 540] width 210 height 31
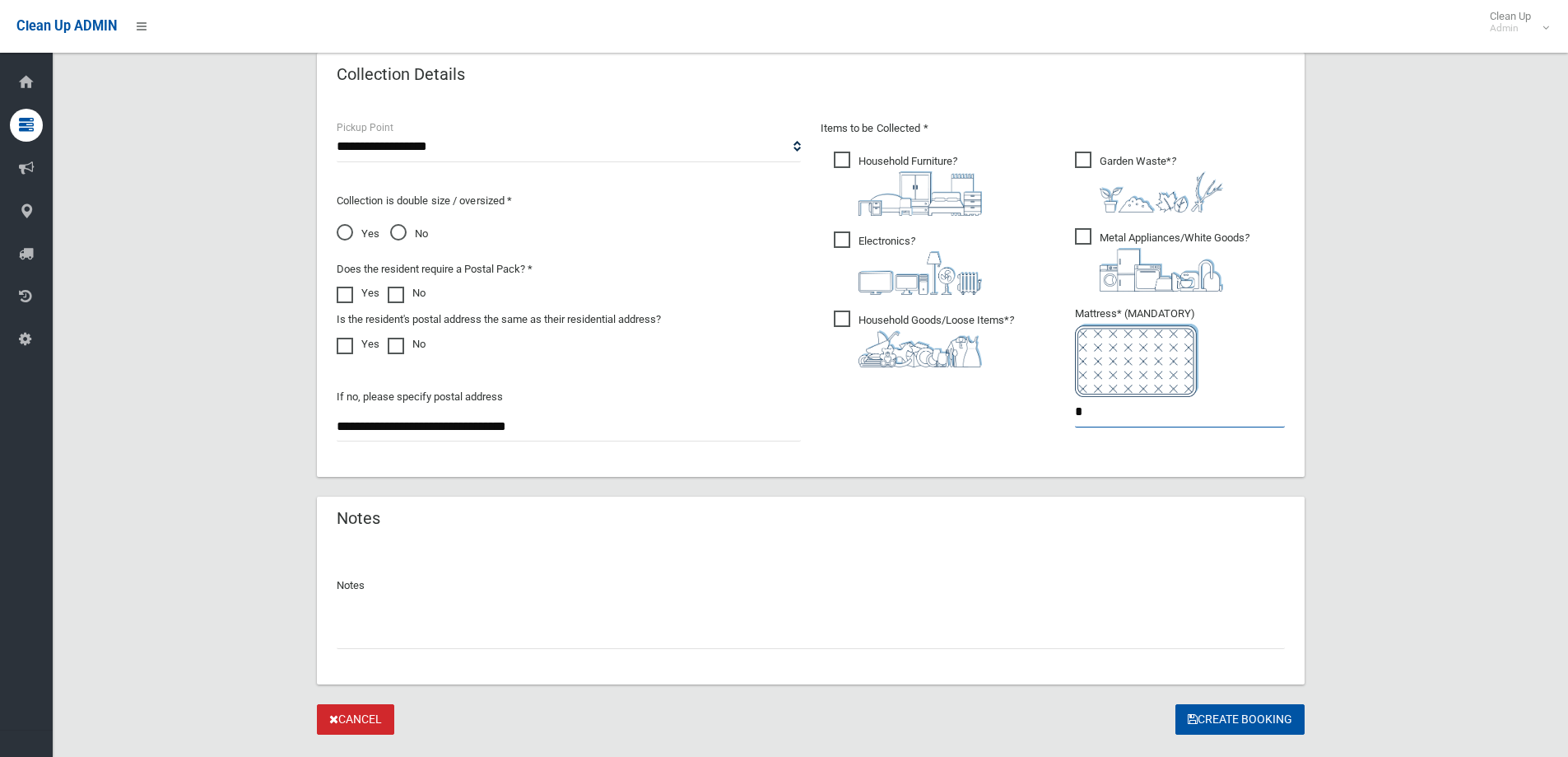
scroll to position [873, 0]
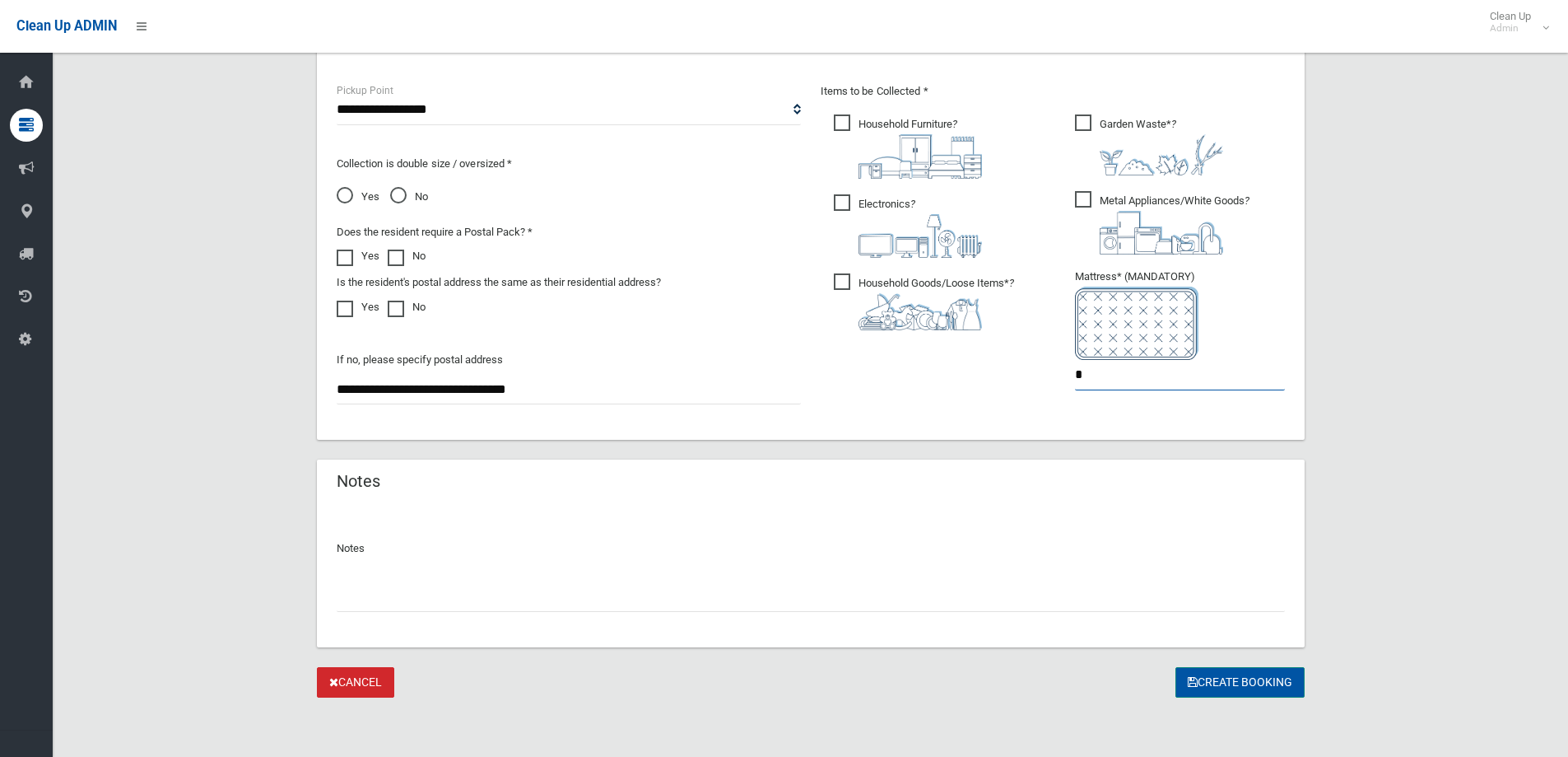
type input "*"
click at [1252, 694] on button "Create Booking" at bounding box center [1240, 682] width 129 height 31
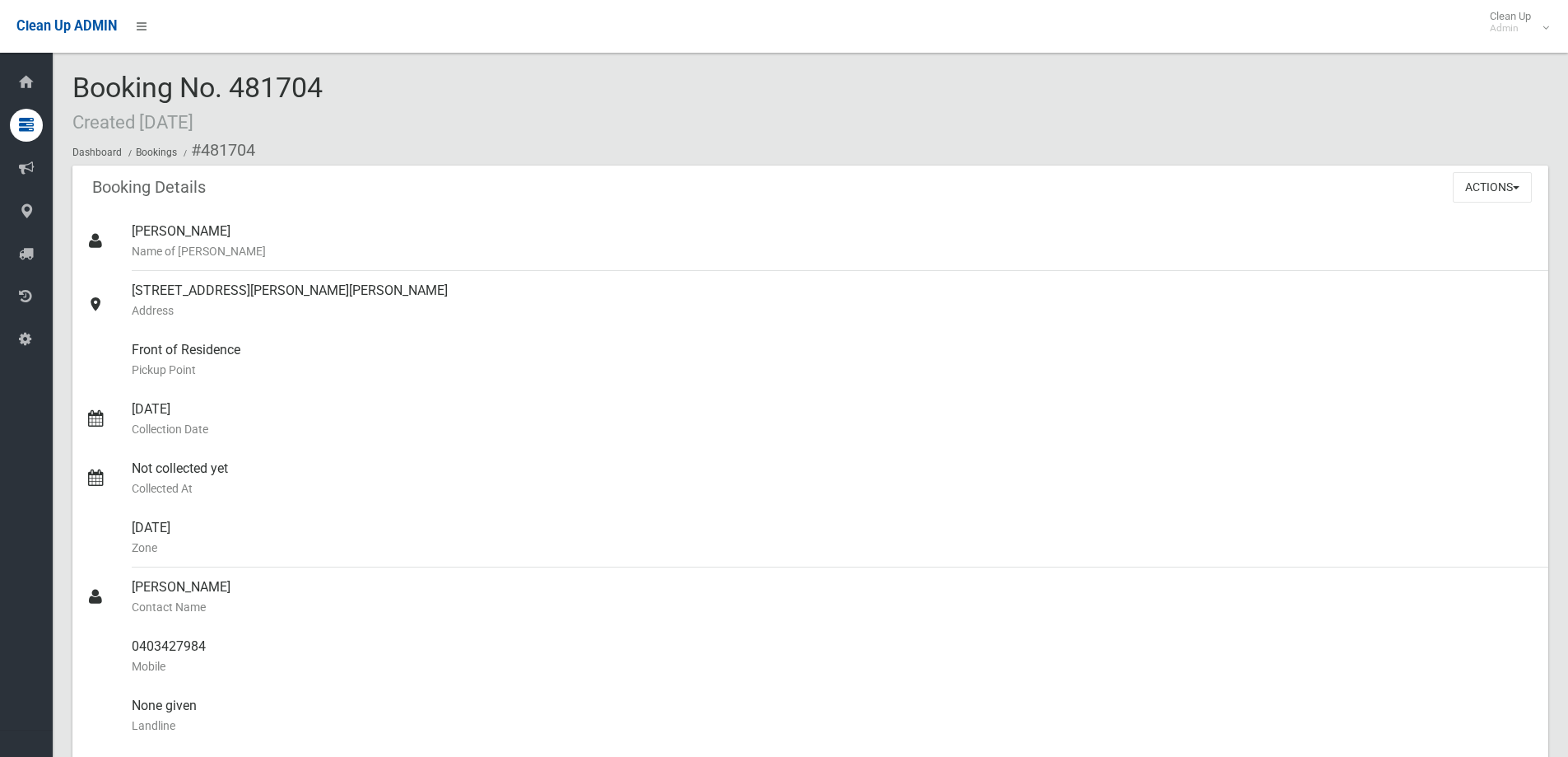
drag, startPoint x: 650, startPoint y: 188, endPoint x: 41, endPoint y: 154, distance: 609.9
click at [650, 188] on div "Booking Details Actions View Booking Edit Booking Clone Booking Add Booking Ima…" at bounding box center [810, 189] width 1476 height 46
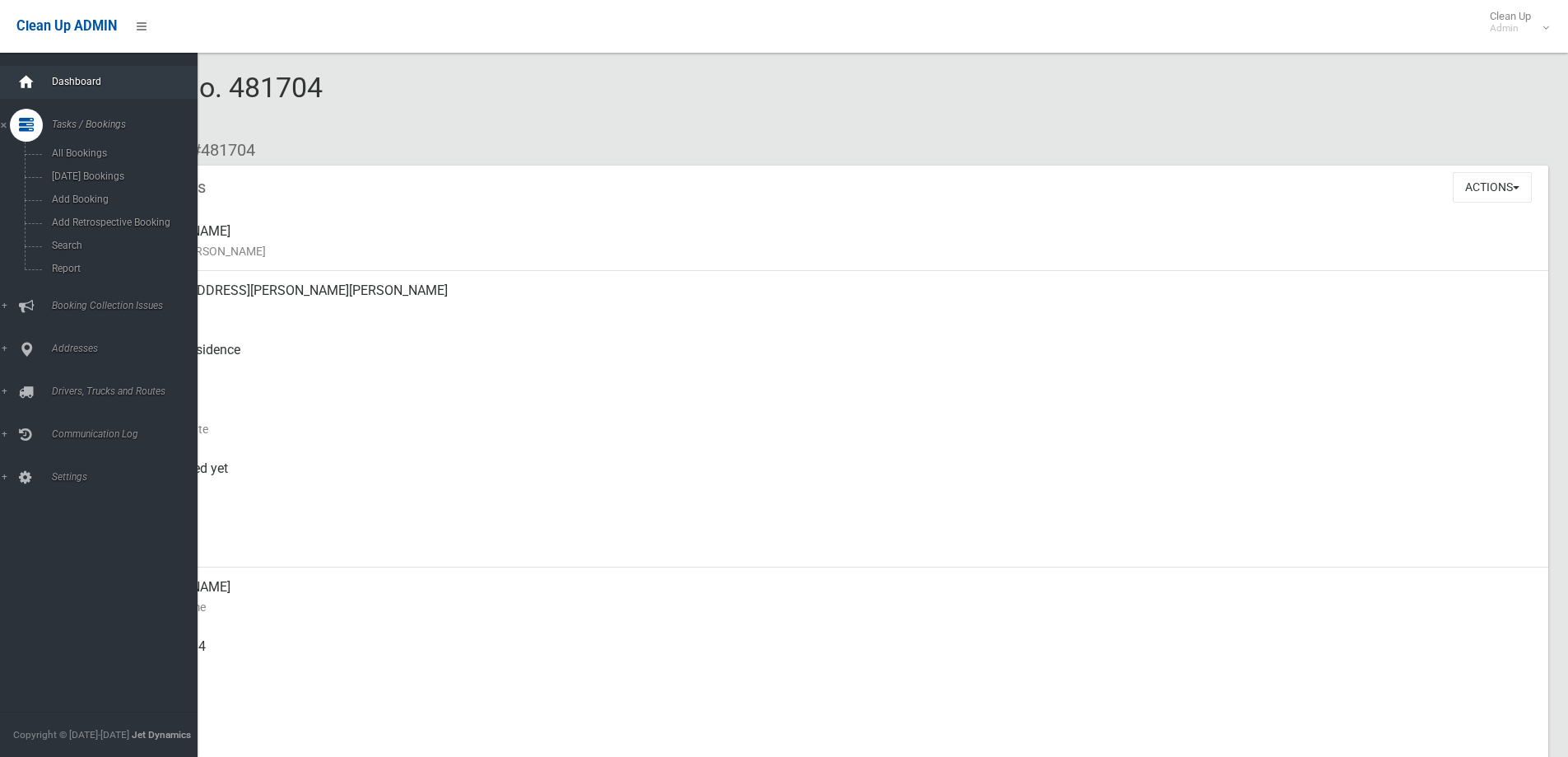
click at [26, 66] on icon at bounding box center [26, 82] width 18 height 33
